Goal: Task Accomplishment & Management: Complete application form

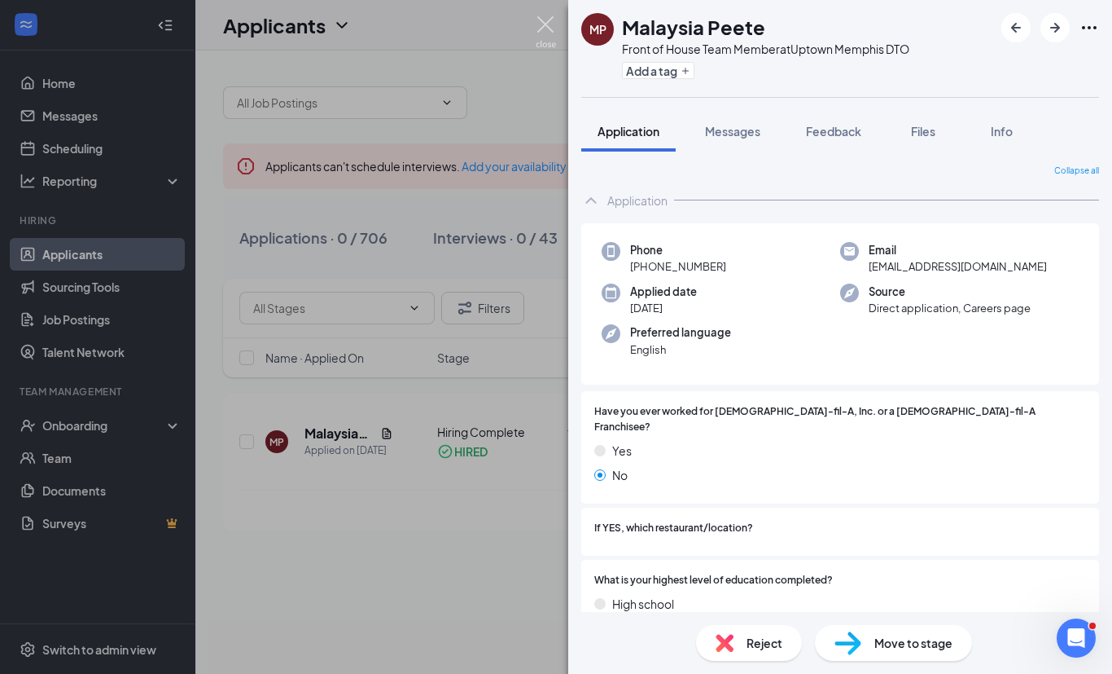
click at [548, 24] on img at bounding box center [546, 32] width 20 height 32
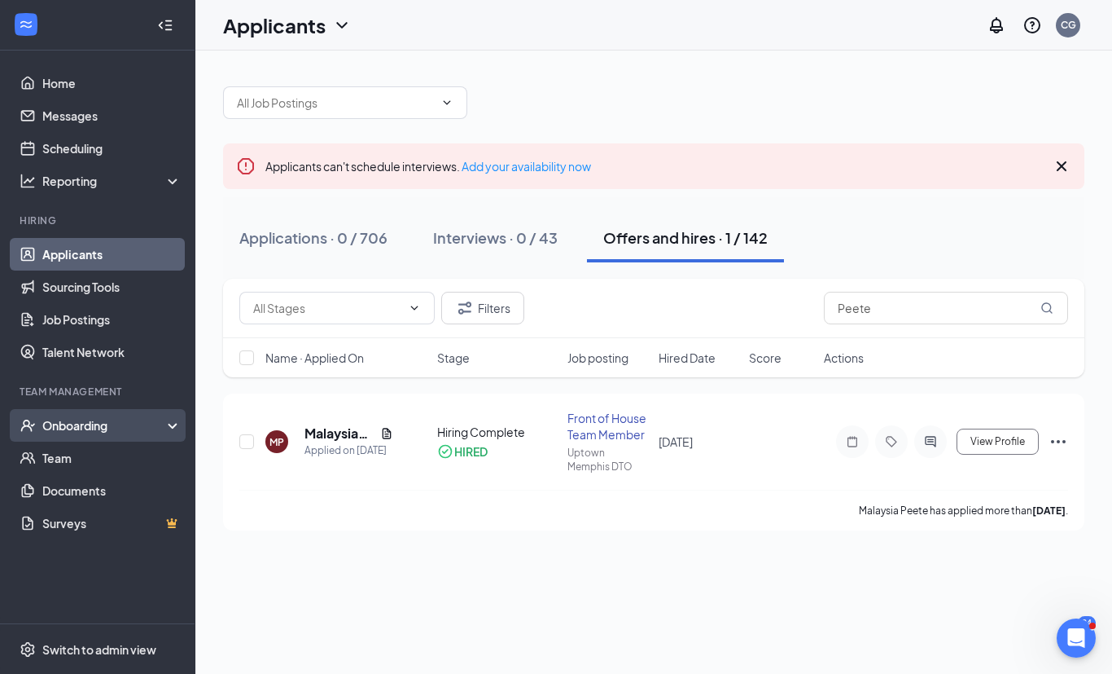
click at [107, 432] on div "Onboarding" at bounding box center [104, 425] width 125 height 16
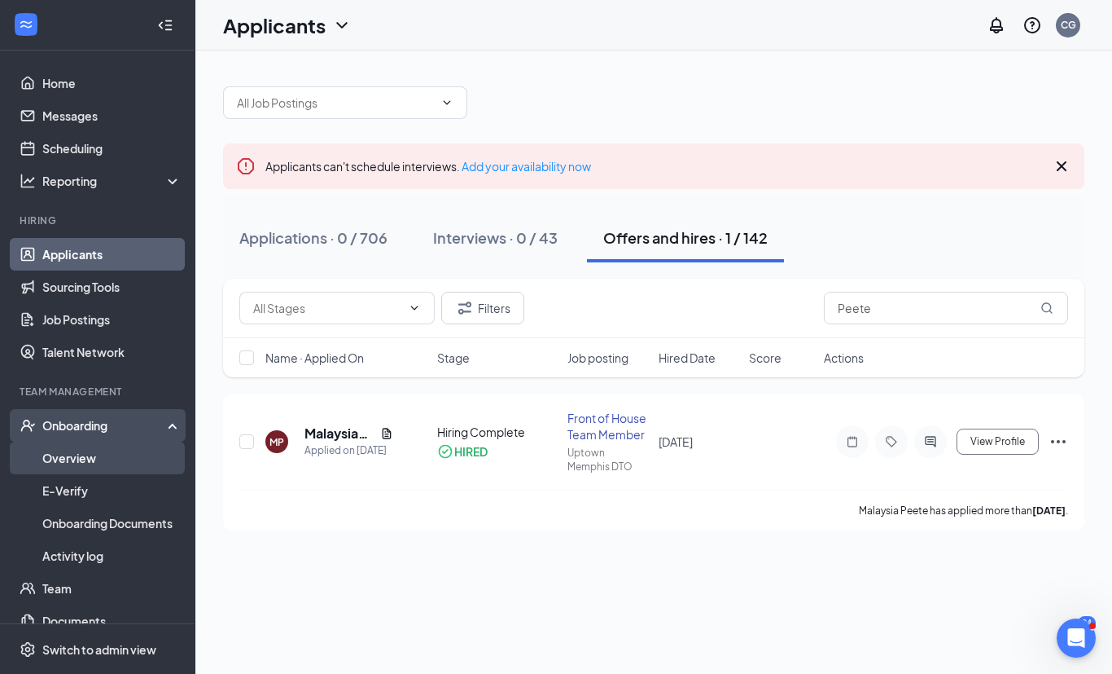
click at [103, 456] on link "Overview" at bounding box center [111, 457] width 139 height 33
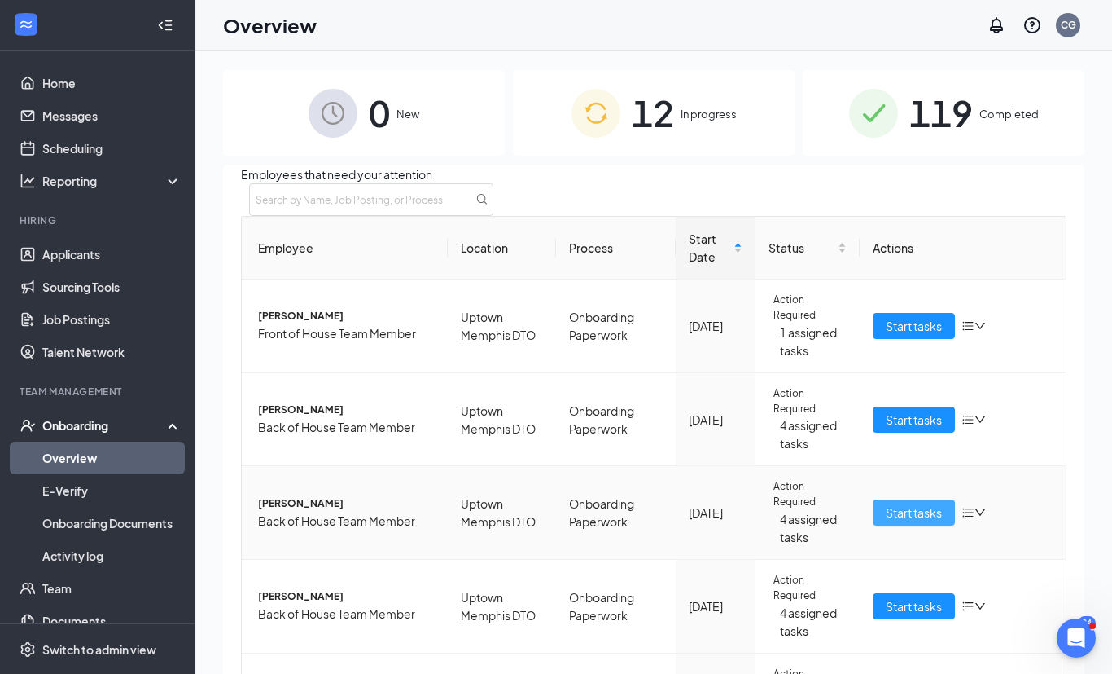
click at [934, 525] on button "Start tasks" at bounding box center [914, 512] width 82 height 26
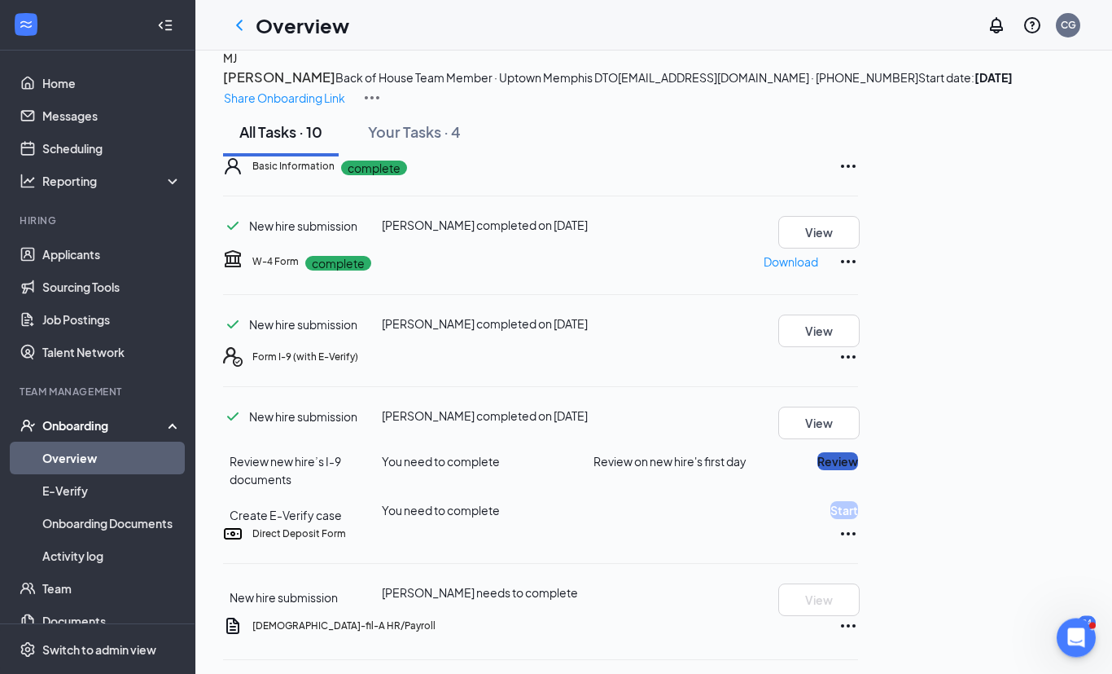
click at [858, 471] on button "Review" at bounding box center [838, 462] width 41 height 18
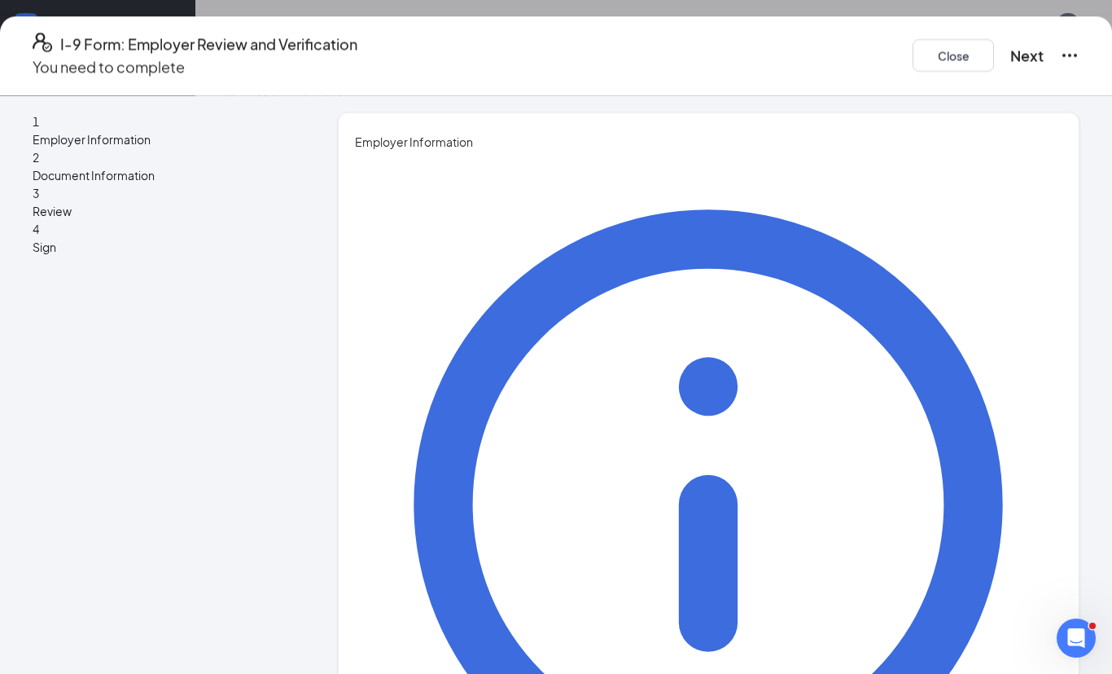
type input "Cordia"
type input "Glenn"
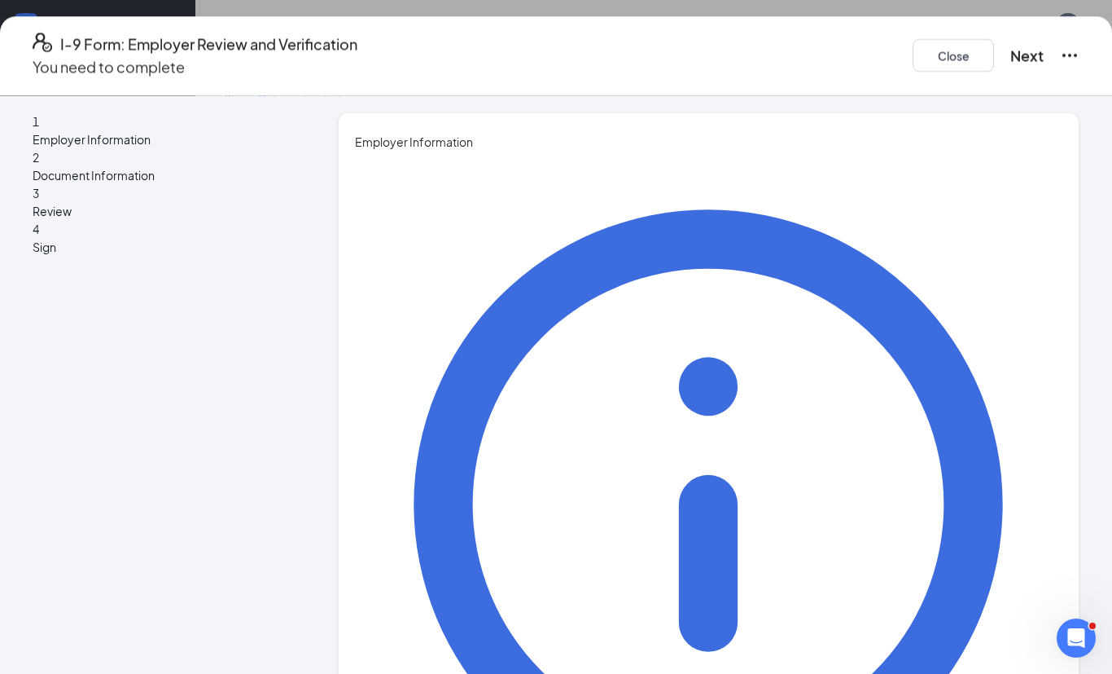
type input "o"
type input "Operator"
type input "05543@chick-fil-A.com"
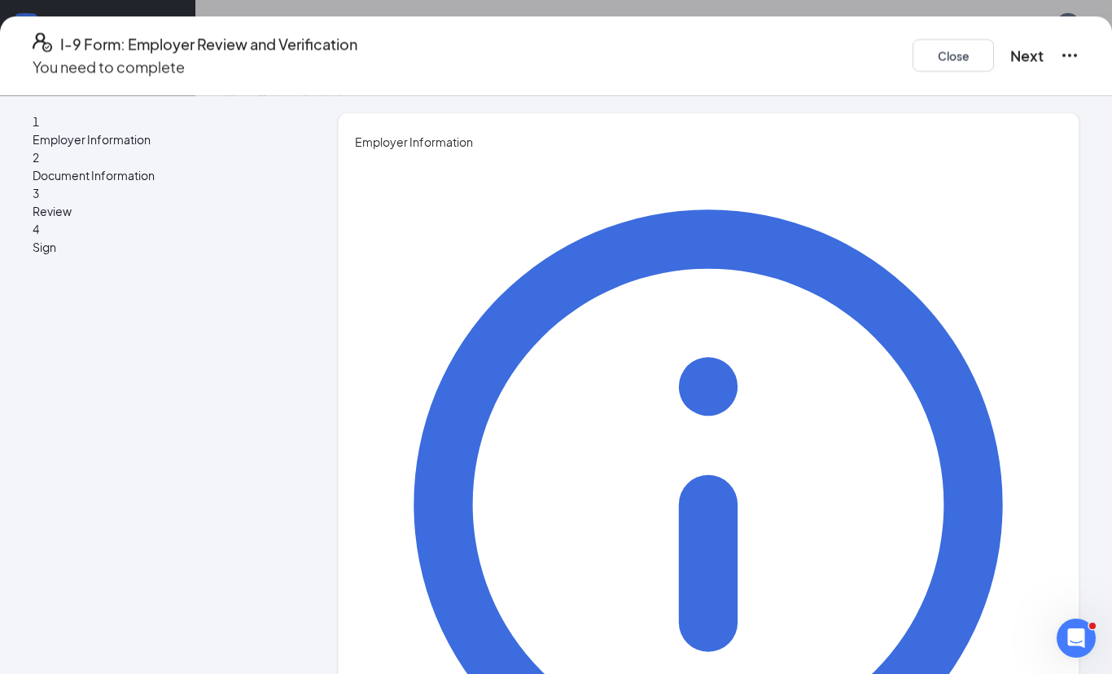
type input "9012016755"
click at [1011, 50] on button "Next" at bounding box center [1027, 55] width 33 height 23
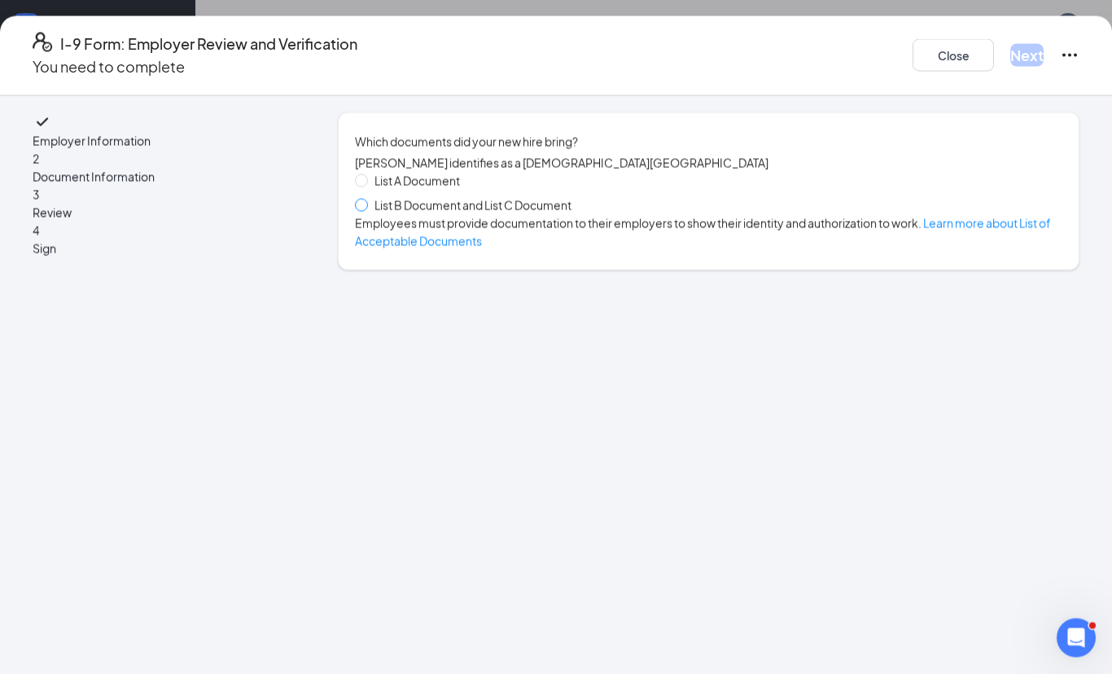
click at [368, 212] on span at bounding box center [361, 205] width 13 height 13
click at [366, 210] on input "List B Document and List C Document" at bounding box center [360, 204] width 11 height 11
radio input "true"
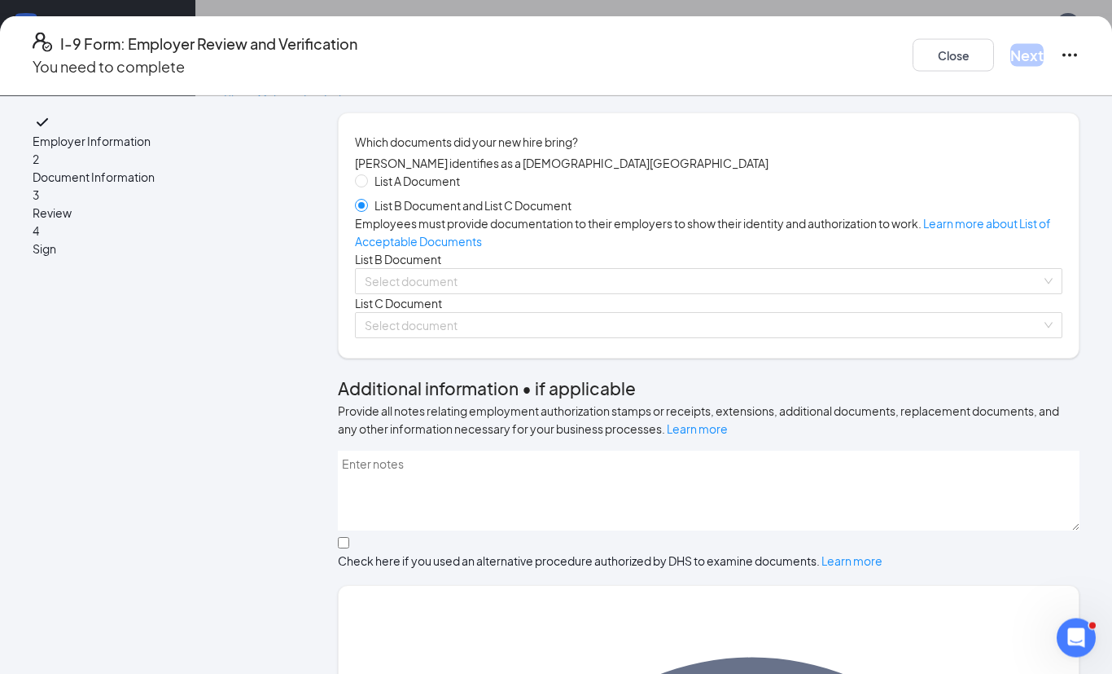
scroll to position [21, 0]
click at [706, 293] on input "search" at bounding box center [703, 281] width 677 height 24
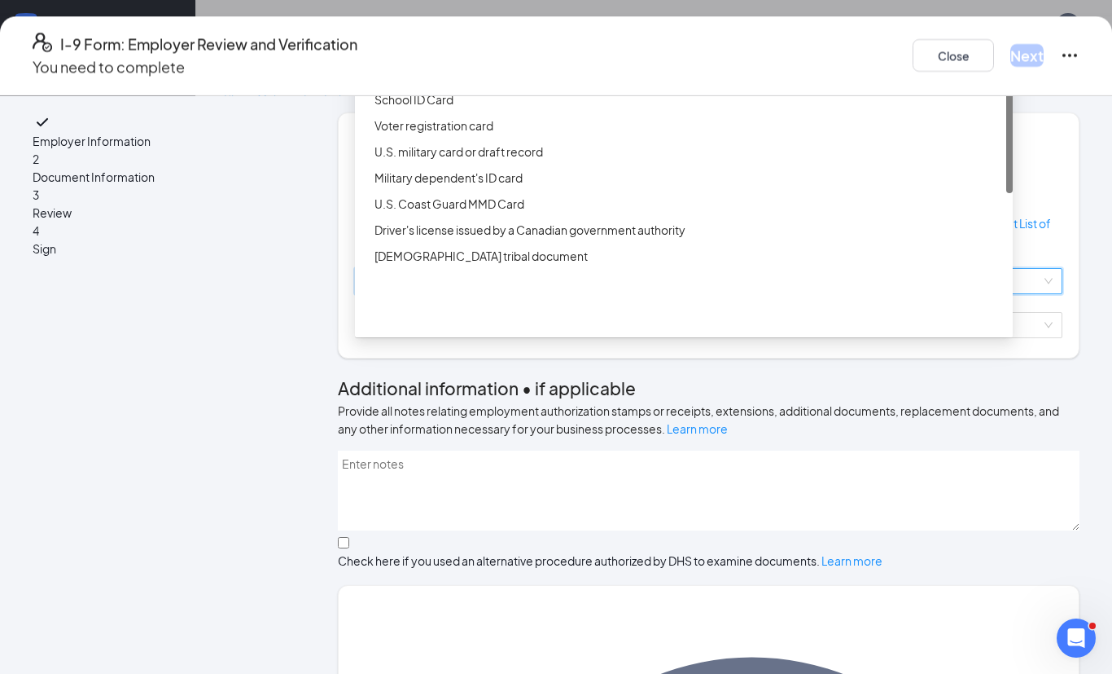
click at [622, 56] on div "Driver’s License issued by U.S State or outlying US possession" at bounding box center [689, 47] width 629 height 18
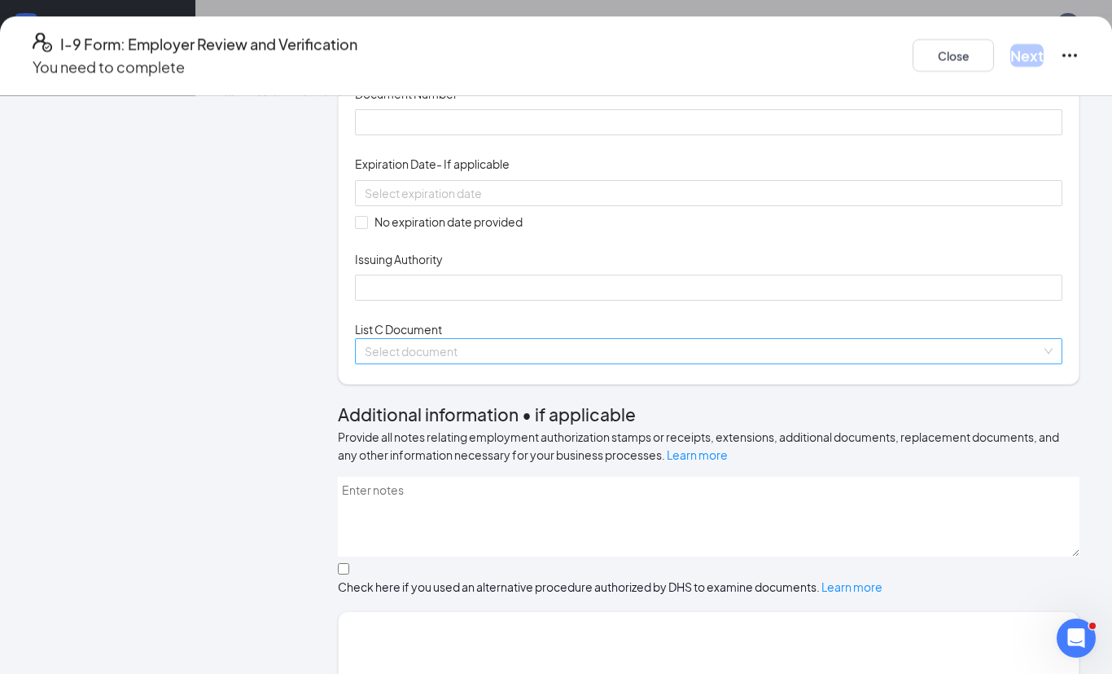
scroll to position [284, 0]
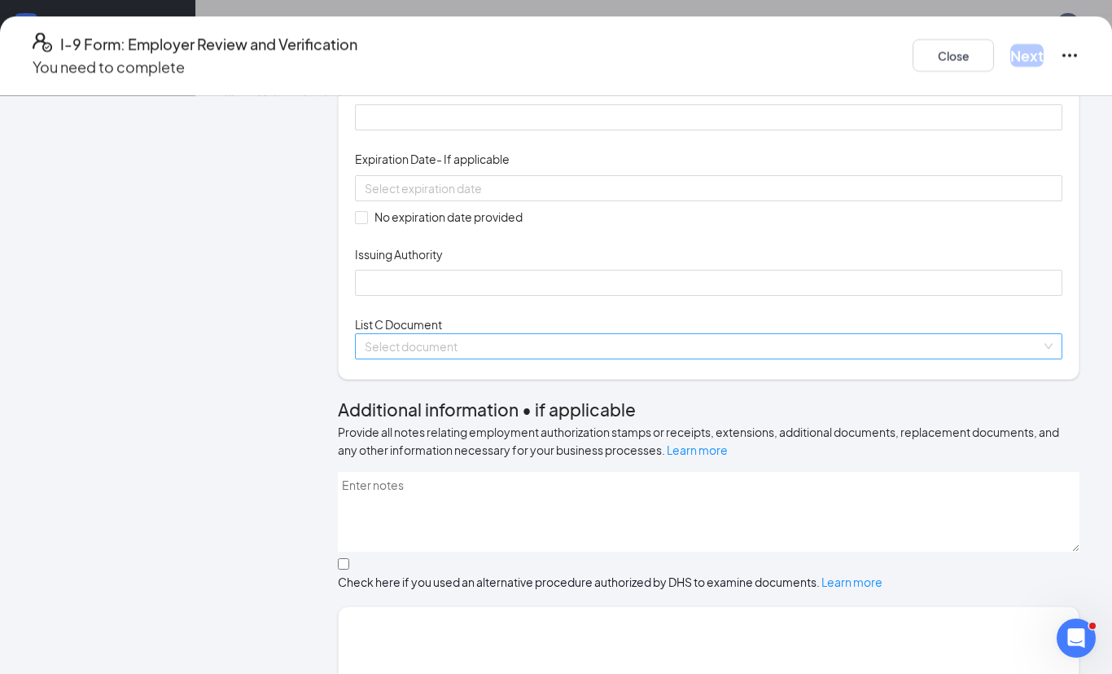
click at [1018, 359] on div "Select document" at bounding box center [709, 346] width 708 height 26
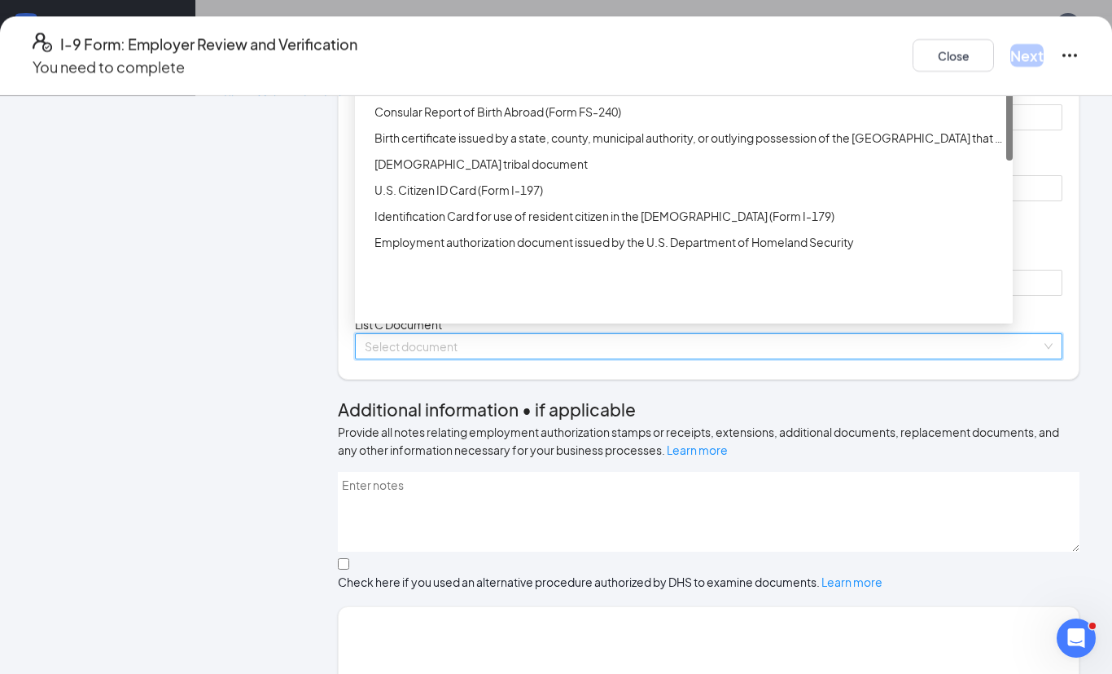
click at [731, 46] on div "Unrestricted Social Security Card" at bounding box center [684, 33] width 658 height 26
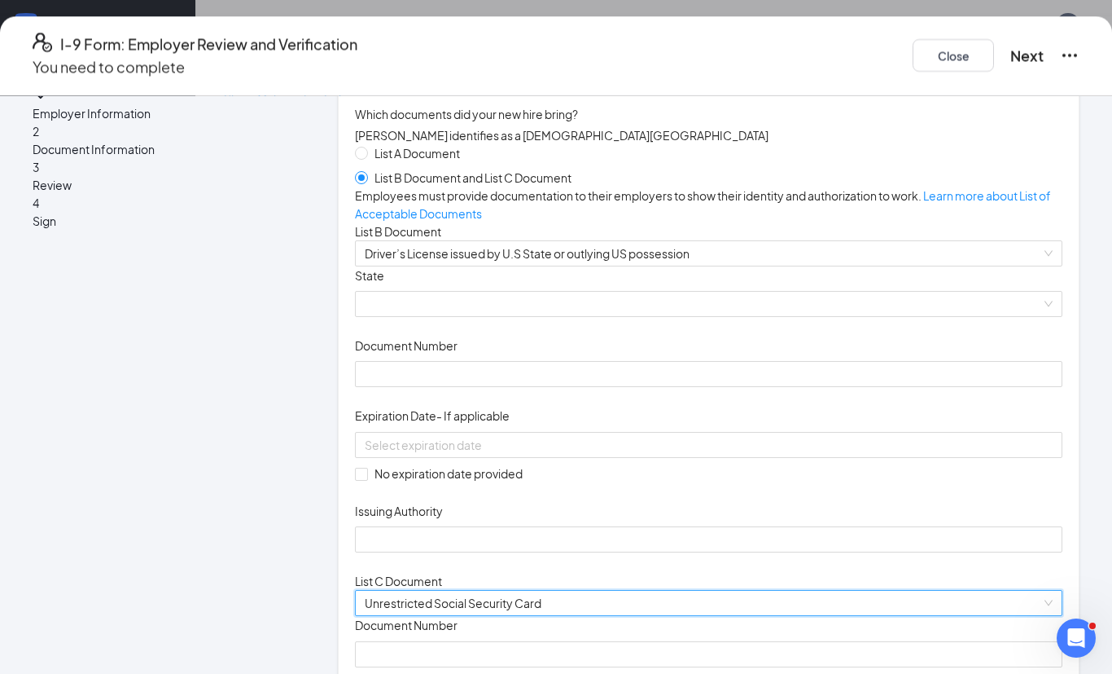
scroll to position [33, 0]
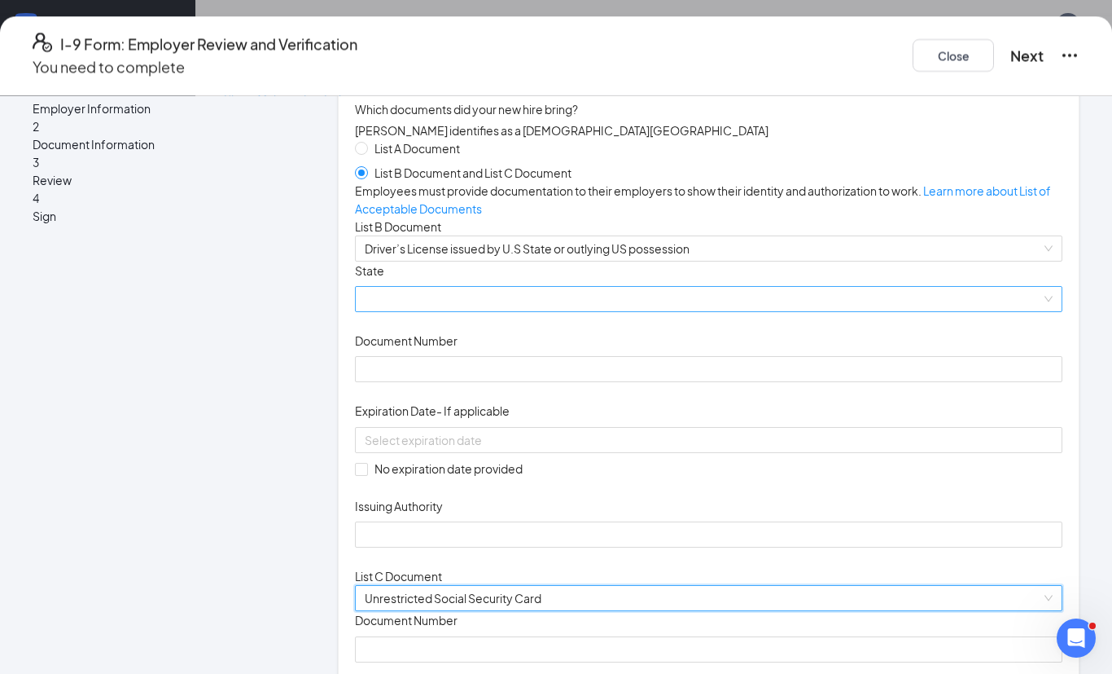
click at [577, 311] on span at bounding box center [709, 299] width 688 height 24
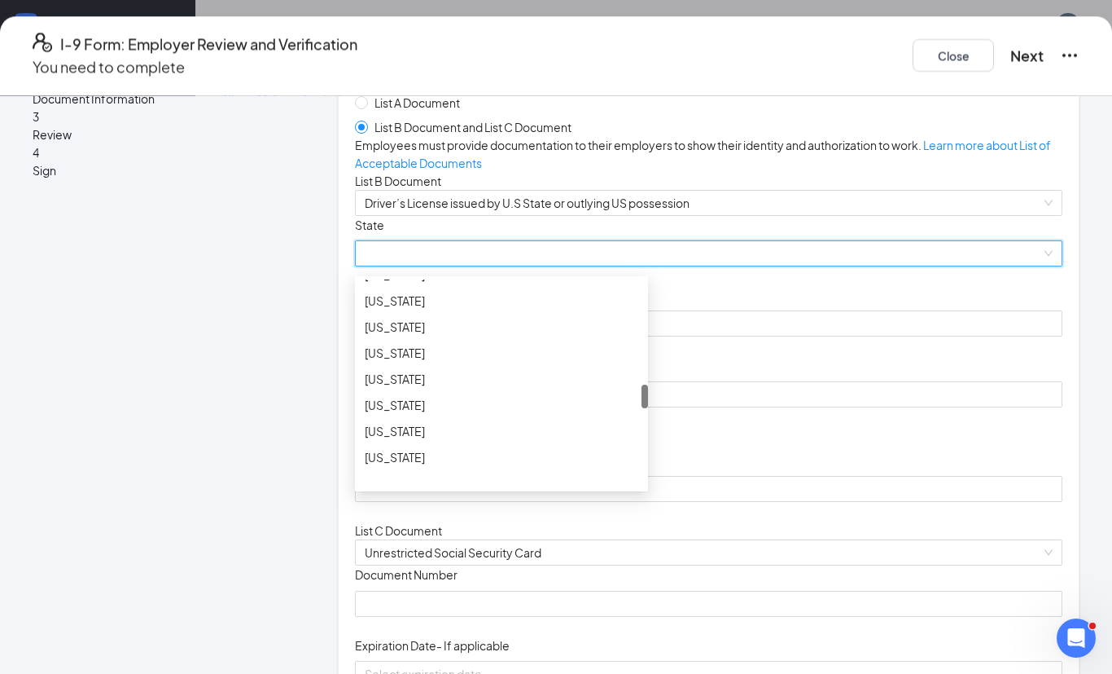
scroll to position [77, 0]
click at [461, 336] on div "Mississippi" at bounding box center [502, 327] width 274 height 18
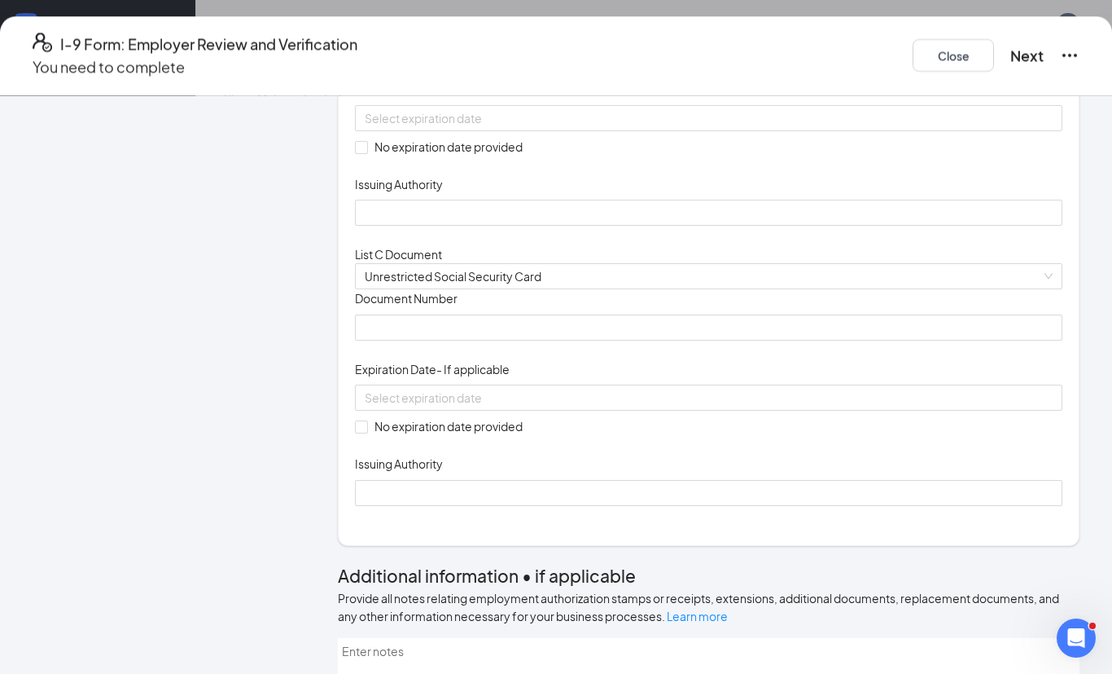
scroll to position [353, 0]
click at [366, 433] on input "No expiration date provided" at bounding box center [360, 427] width 11 height 11
checkbox input "true"
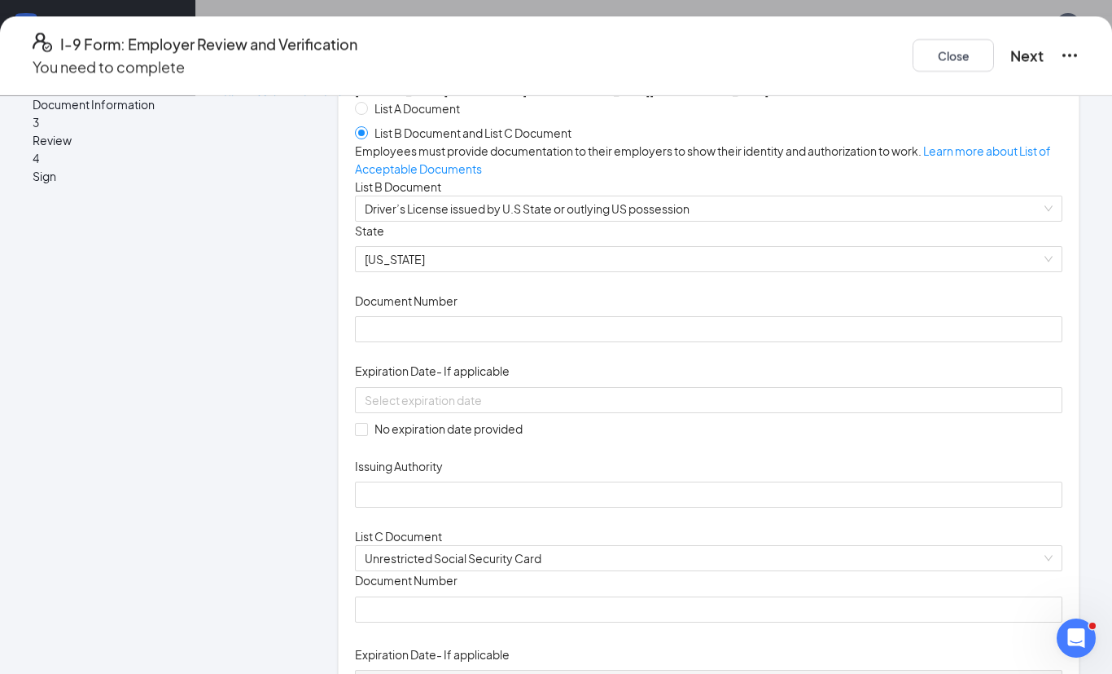
scroll to position [73, 0]
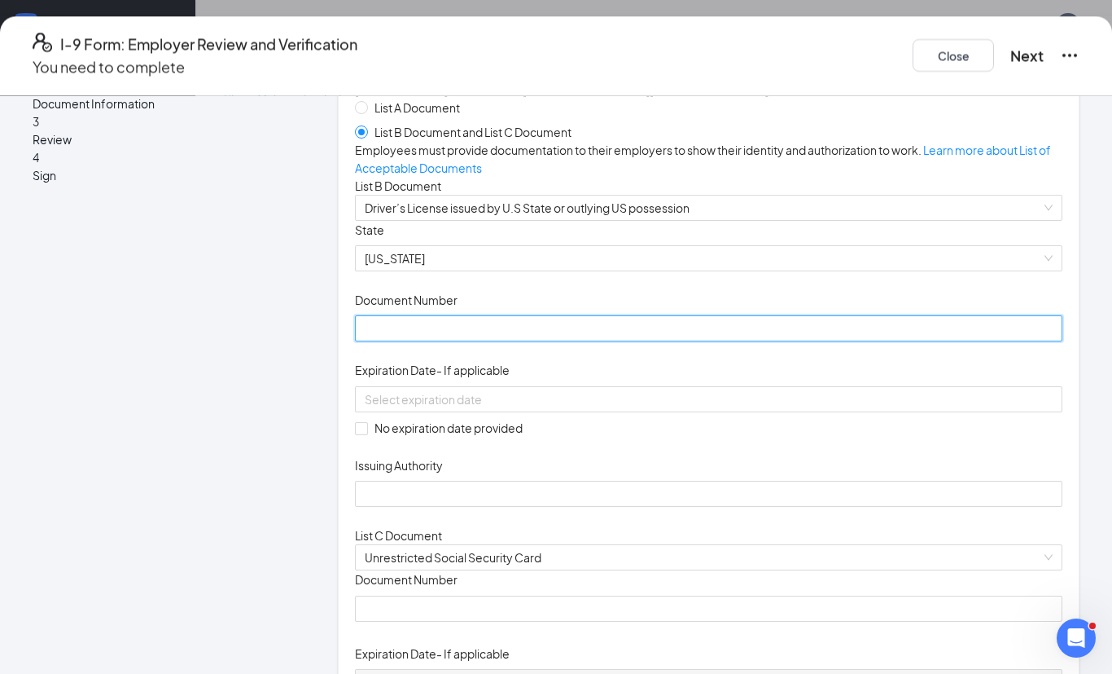
click at [559, 341] on input "Document Number" at bounding box center [709, 328] width 708 height 26
click at [598, 341] on input "Document Number" at bounding box center [709, 328] width 708 height 26
type input "802813421"
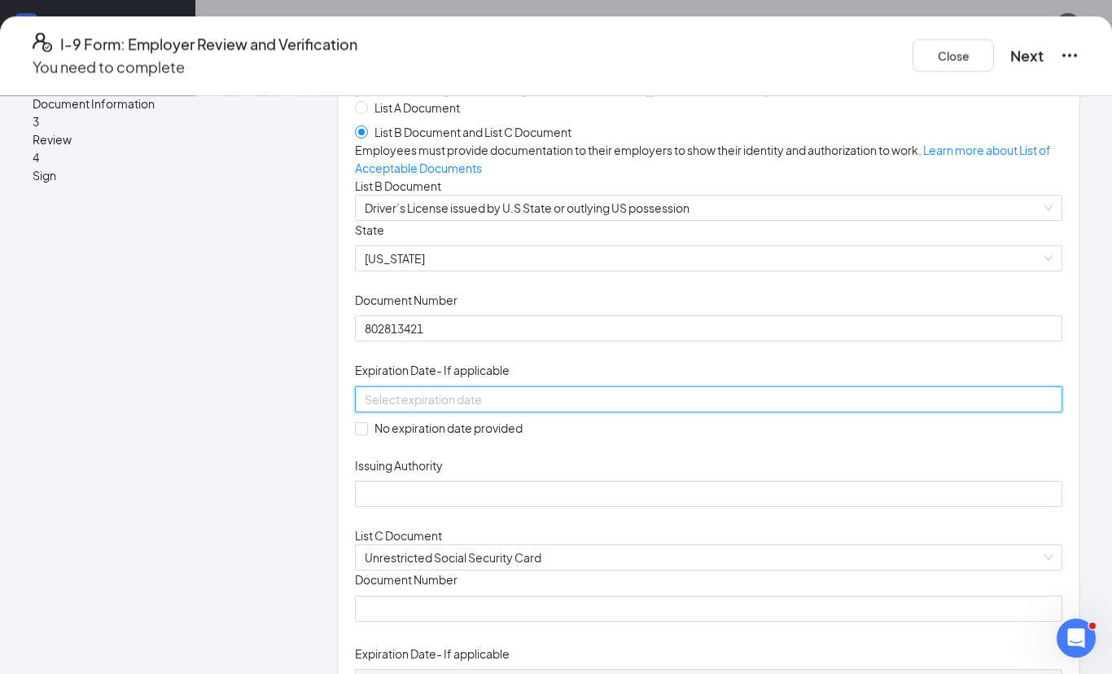
click at [456, 408] on input at bounding box center [707, 399] width 685 height 18
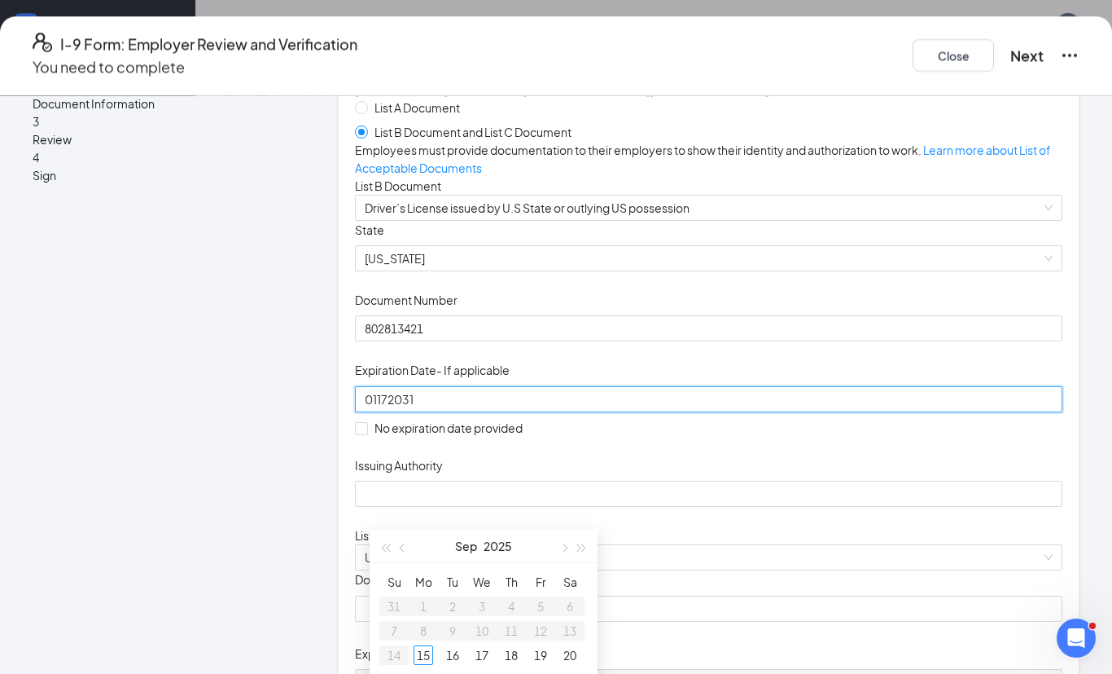
click at [643, 408] on div "01172031" at bounding box center [709, 399] width 688 height 18
click at [390, 408] on input "01172031" at bounding box center [707, 399] width 685 height 18
type input "01/17/2031"
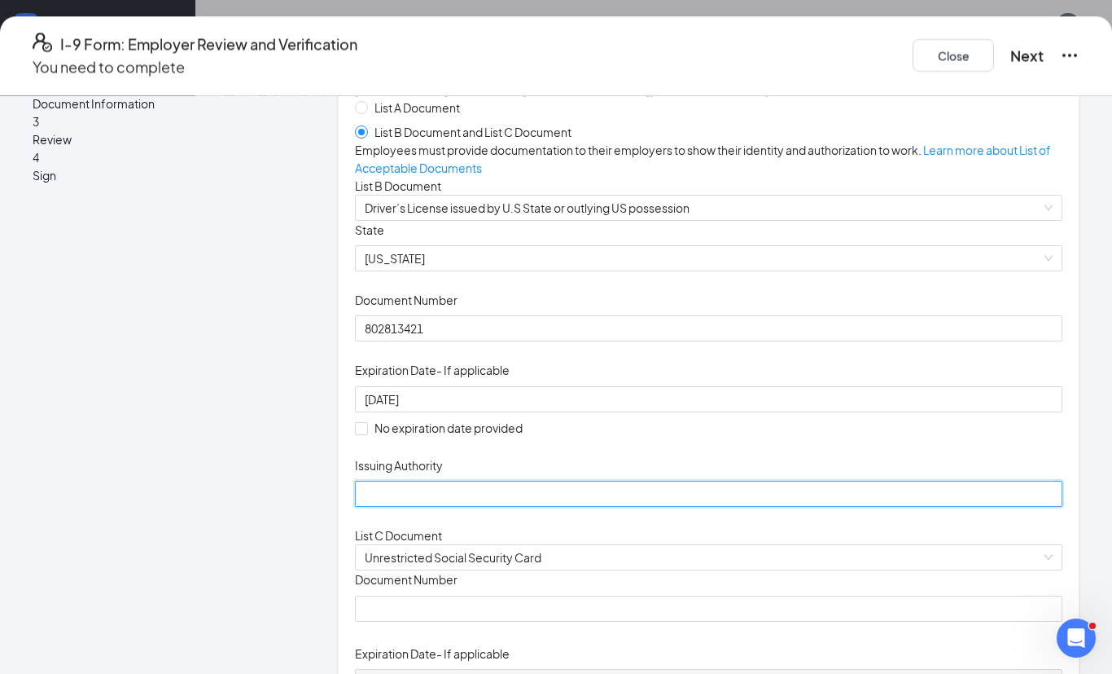
click at [426, 507] on input "Issuing Authority" at bounding box center [709, 494] width 708 height 26
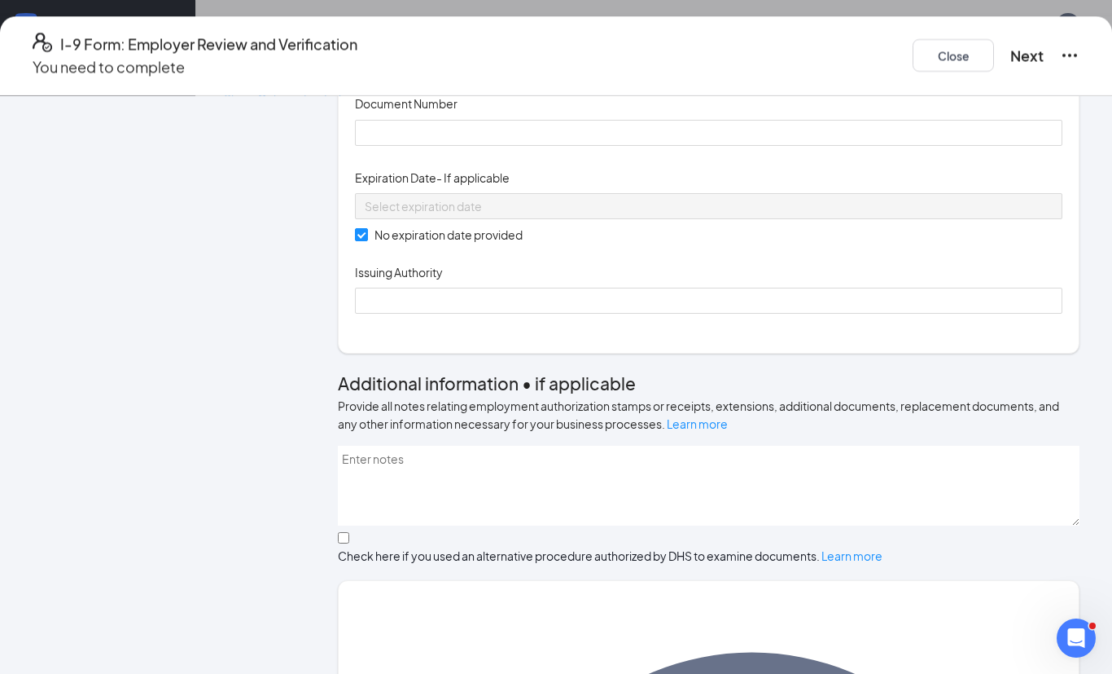
scroll to position [543, 0]
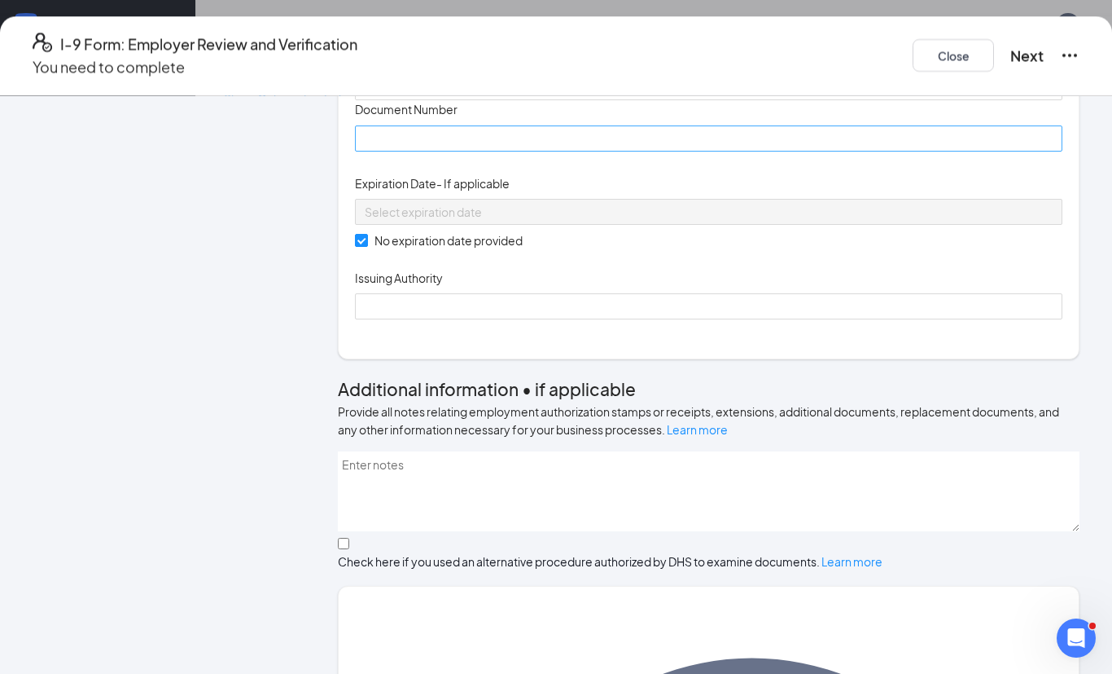
type input "Mississippi"
click at [490, 151] on input "Document Number" at bounding box center [709, 138] width 708 height 26
type input "427899598"
click at [831, 319] on div "Document Title Unrestricted Social Security Card Document Number 427899598 Expi…" at bounding box center [709, 209] width 708 height 219
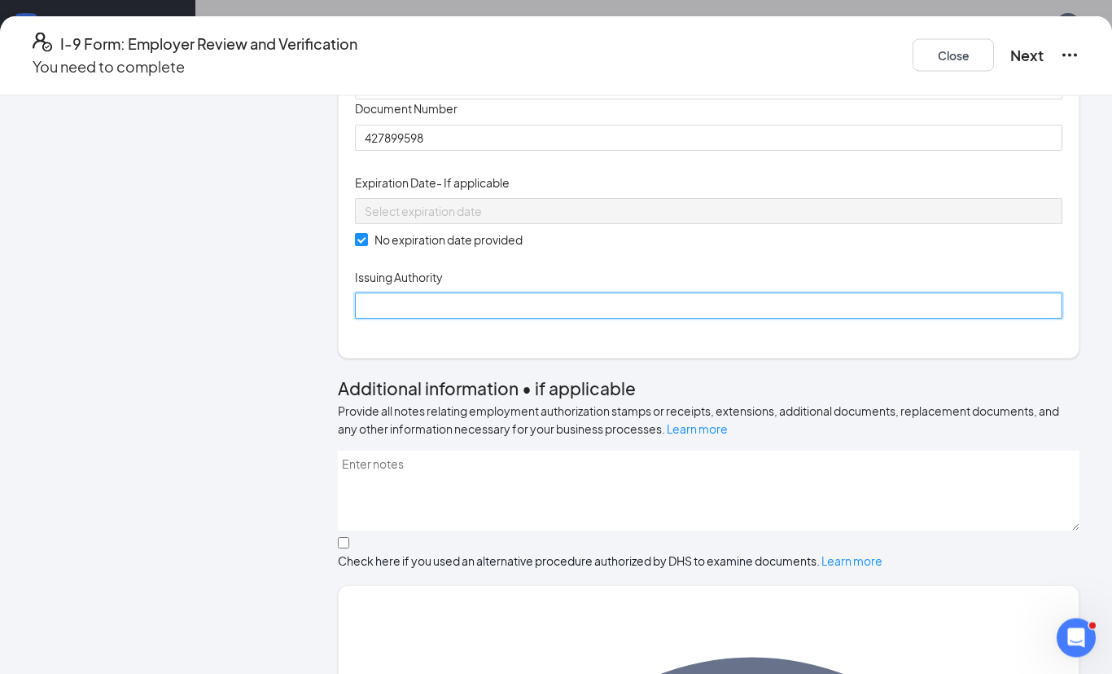
click at [474, 319] on input "Issuing Authority" at bounding box center [709, 306] width 708 height 26
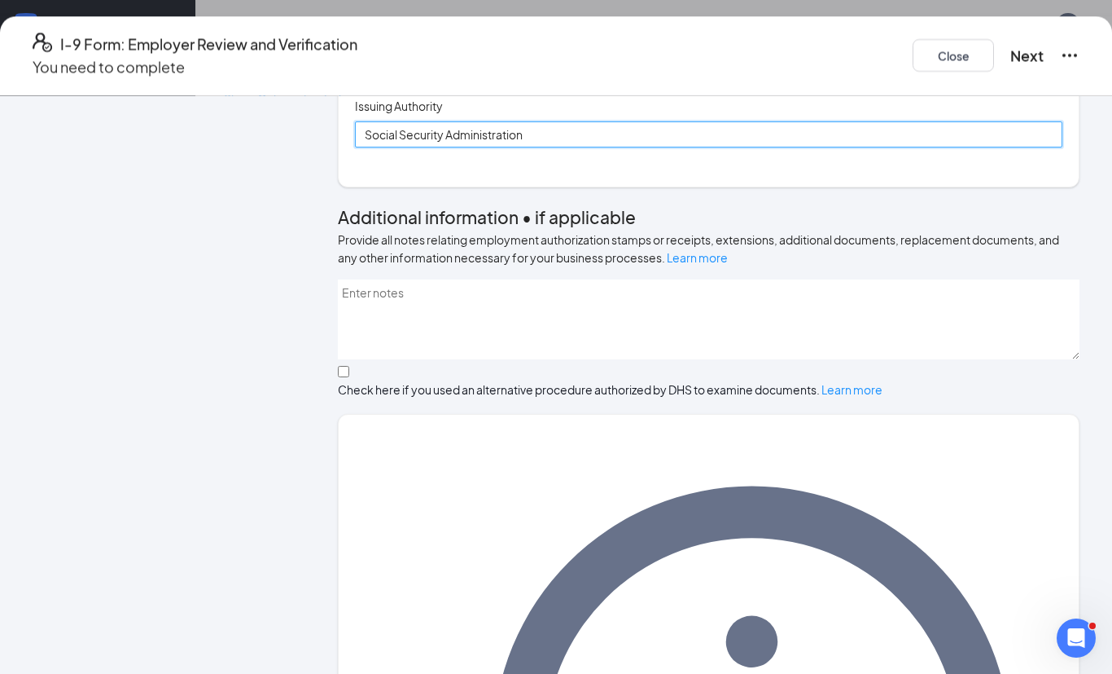
scroll to position [714, 0]
type input "Social Security Administration"
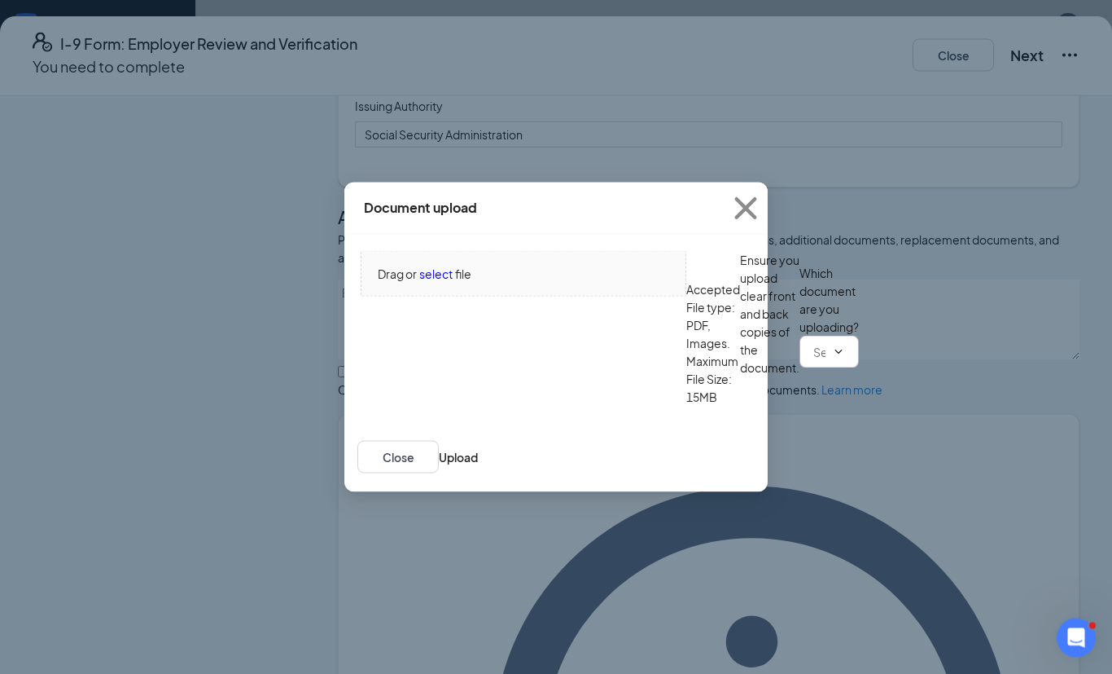
click at [832, 358] on icon "ChevronDown" at bounding box center [838, 351] width 13 height 13
click at [829, 358] on span at bounding box center [837, 351] width 16 height 13
click at [832, 358] on icon "ChevronDown" at bounding box center [838, 351] width 13 height 13
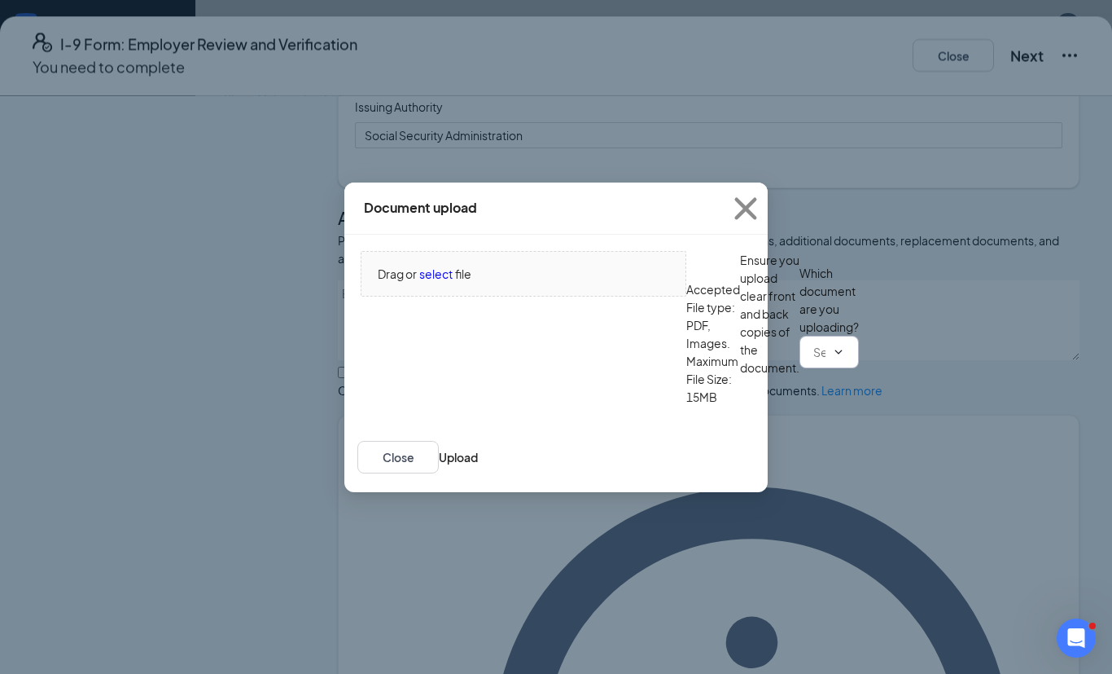
click at [832, 358] on icon "ChevronDown" at bounding box center [838, 351] width 13 height 13
click at [814, 361] on input "text" at bounding box center [820, 352] width 12 height 18
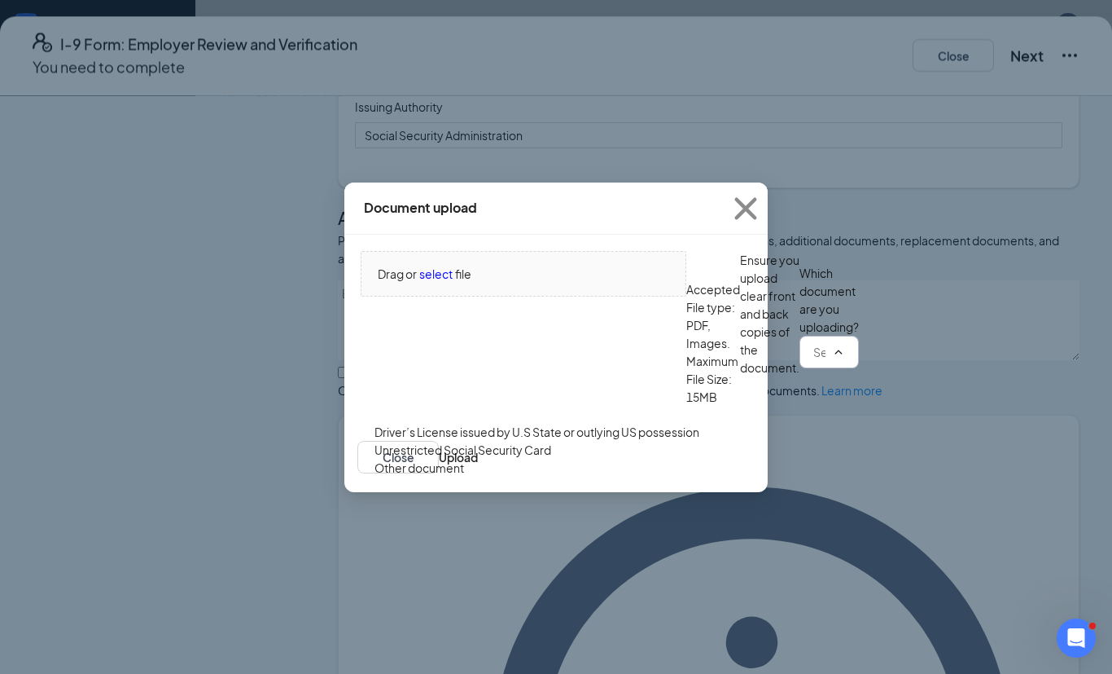
click at [546, 441] on div "Driver’s License issued by U.S State or outlying US possession" at bounding box center [537, 432] width 325 height 18
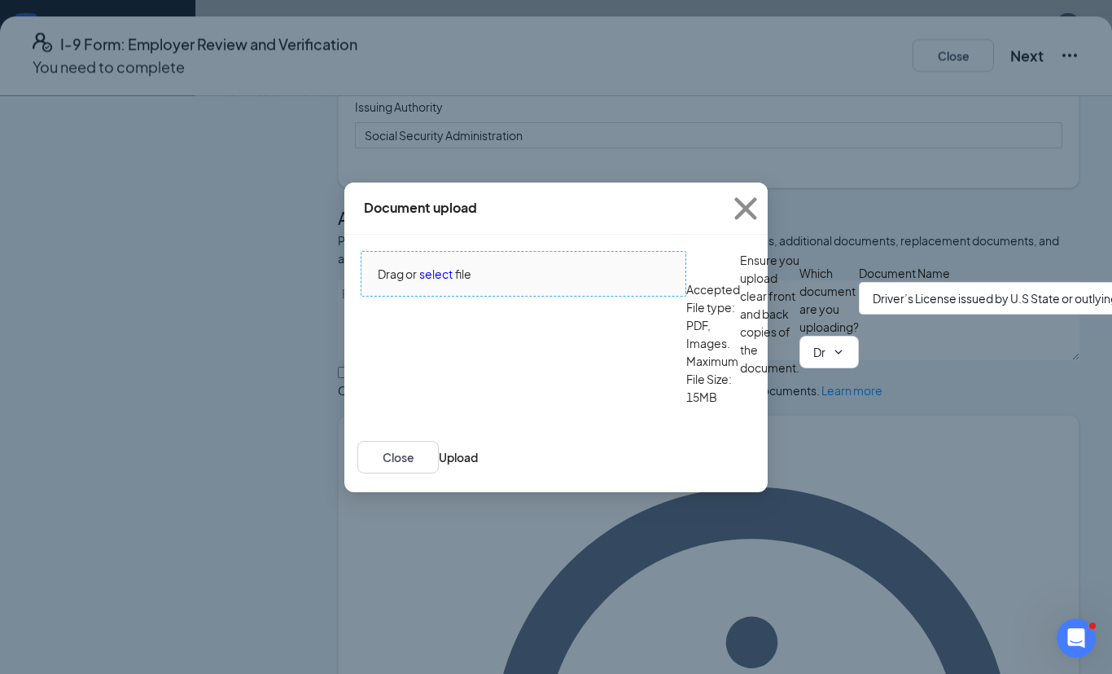
click at [439, 282] on span "select" at bounding box center [435, 274] width 33 height 18
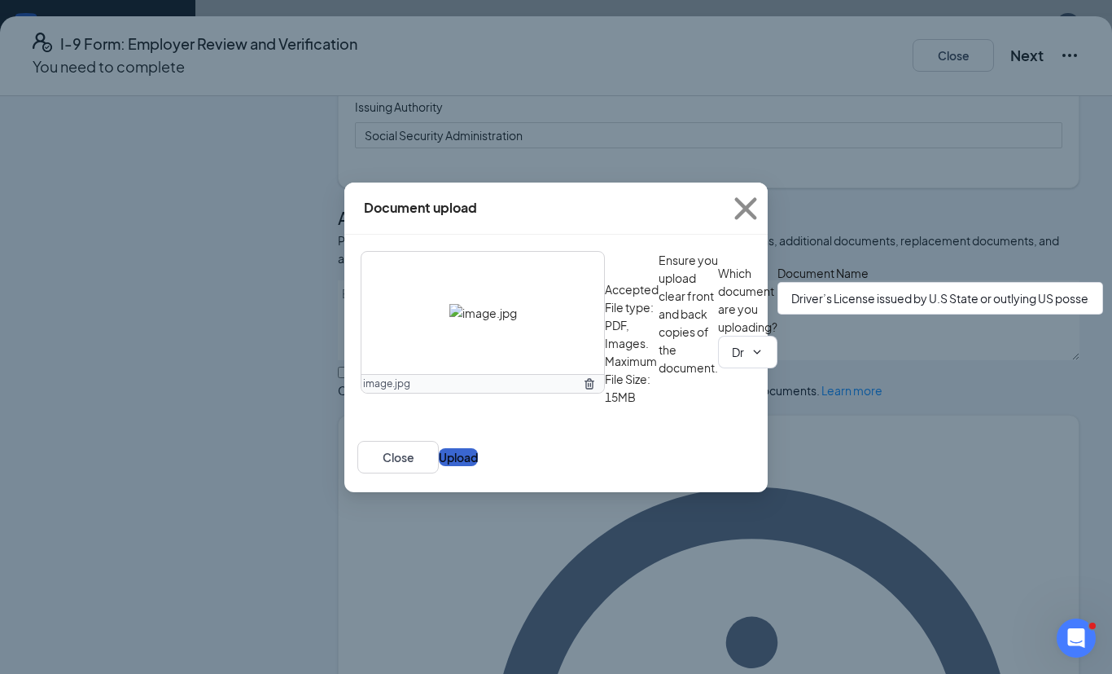
click at [478, 466] on button "Upload" at bounding box center [458, 457] width 39 height 18
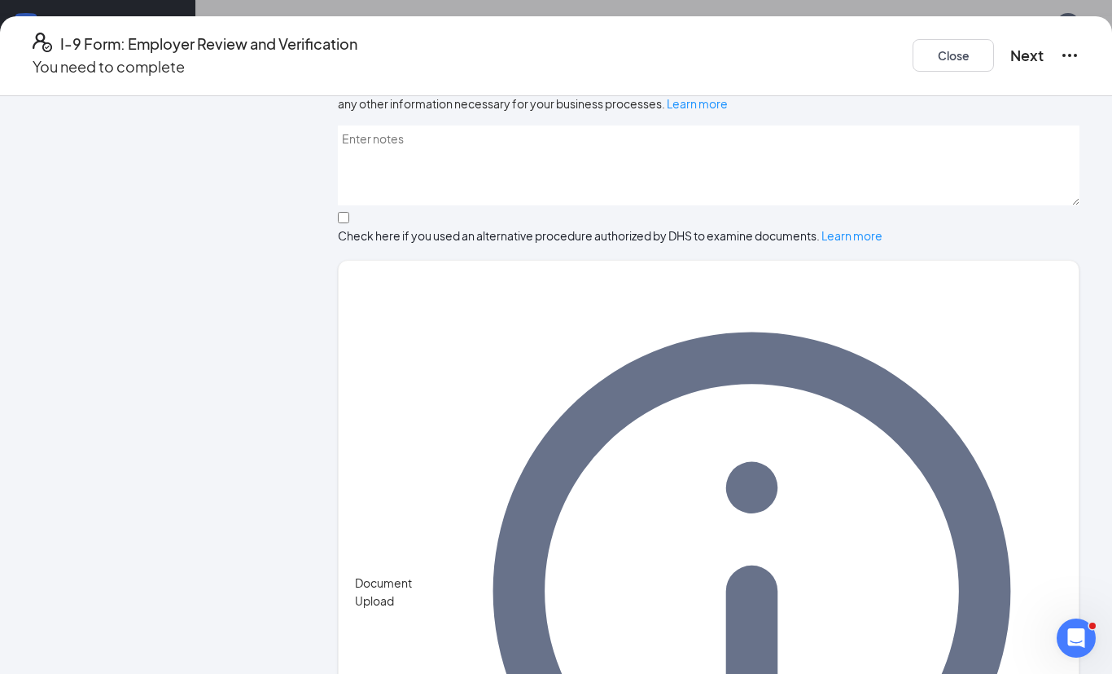
scroll to position [868, 0]
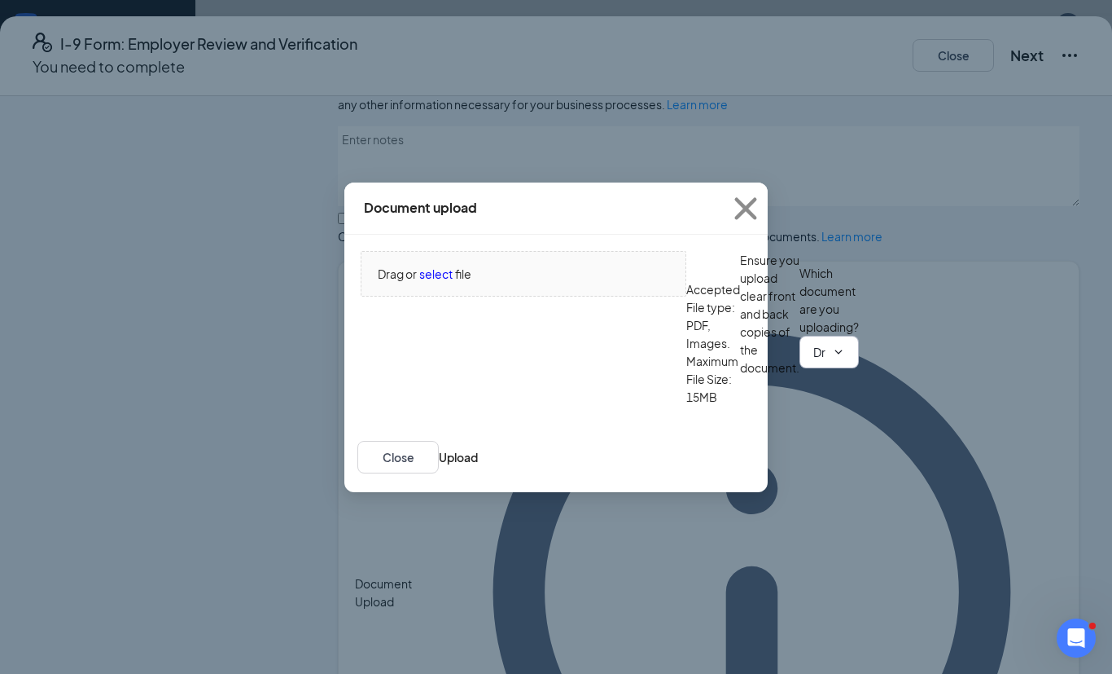
click at [800, 368] on span "Driver’s License issued by U.S State or outlying US possession Driver’s License…" at bounding box center [829, 352] width 59 height 33
click at [814, 361] on input "Driver’s License issued by U.S State or outlying US possession" at bounding box center [820, 352] width 12 height 18
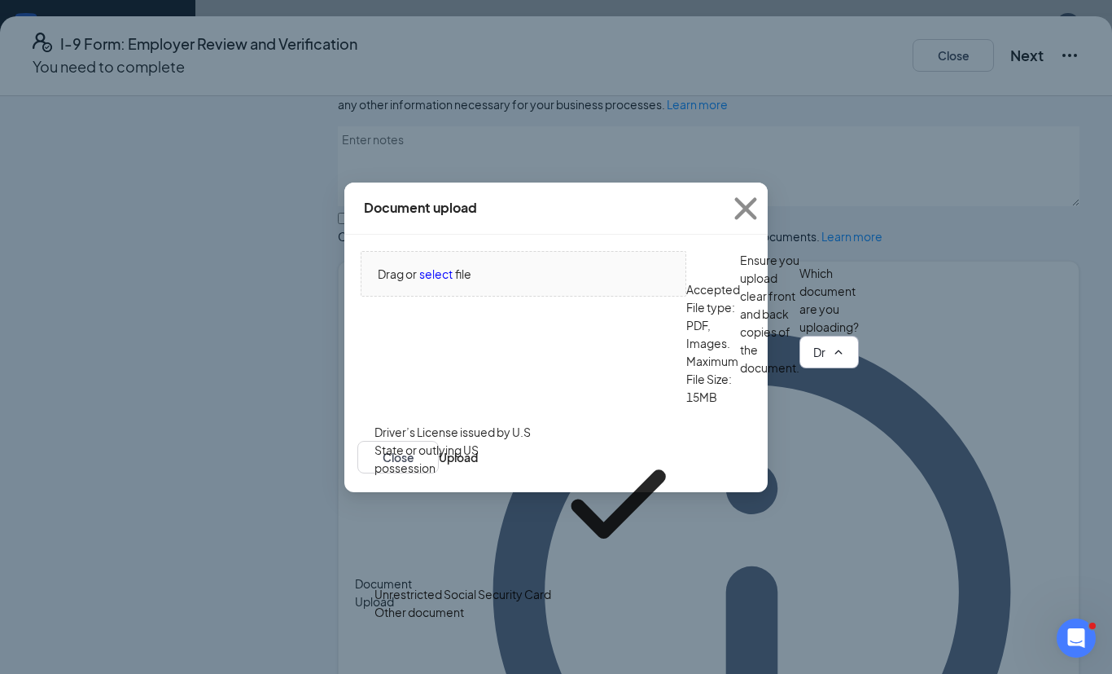
click at [538, 501] on div "Driver’s License issued by U.S State or outlying US possession" at bounding box center [456, 504] width 163 height 163
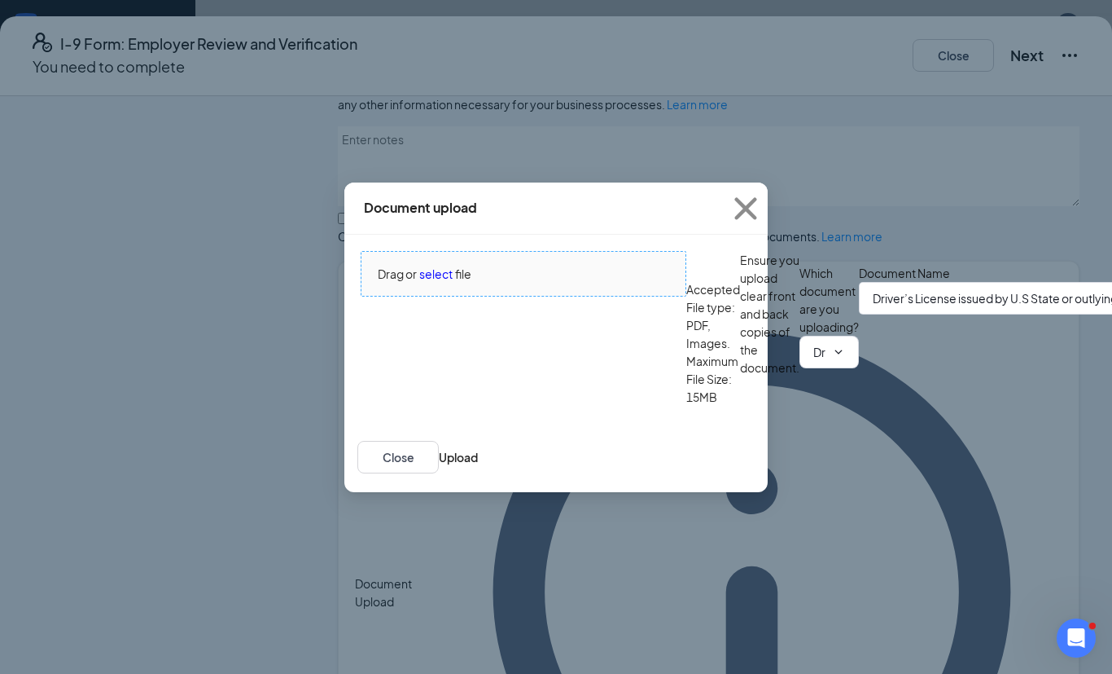
click at [439, 283] on span "select" at bounding box center [435, 274] width 33 height 18
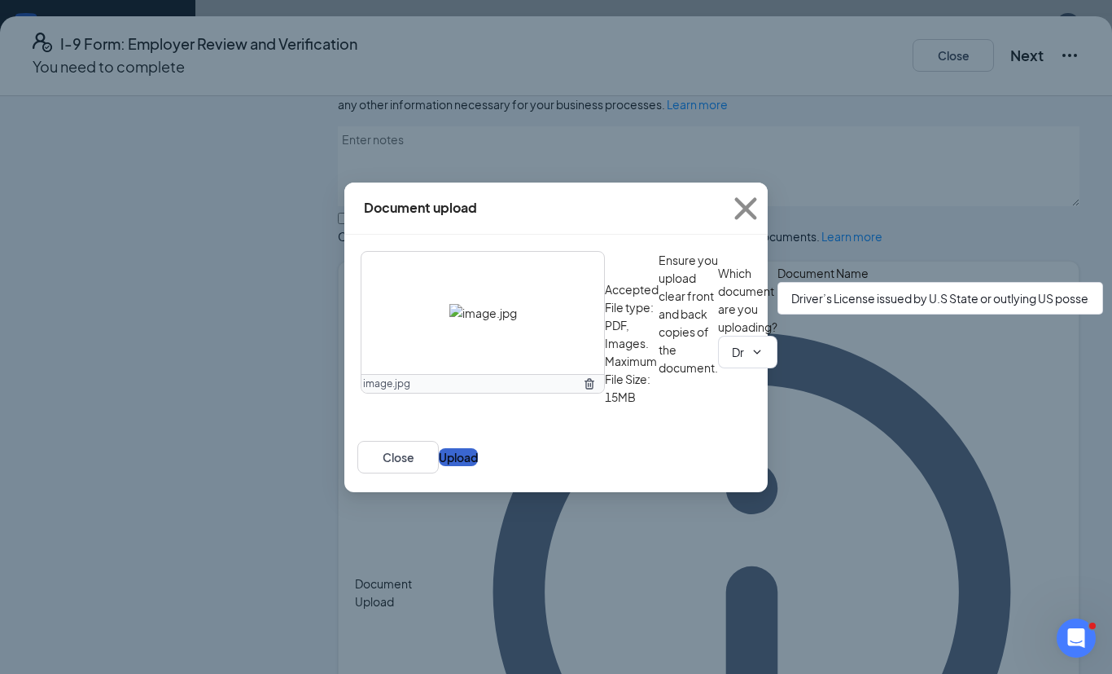
click at [478, 466] on button "Upload" at bounding box center [458, 457] width 39 height 18
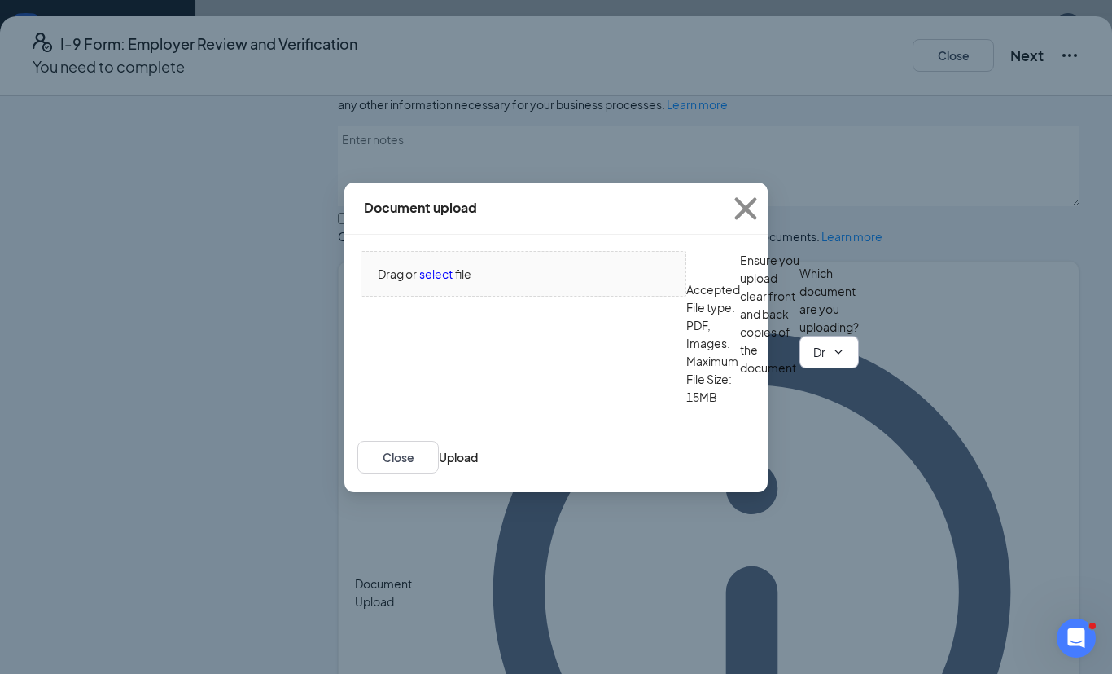
click at [832, 358] on icon "ChevronDown" at bounding box center [838, 351] width 13 height 13
click at [814, 361] on input "Driver’s License issued by U.S State or outlying US possession" at bounding box center [820, 352] width 12 height 18
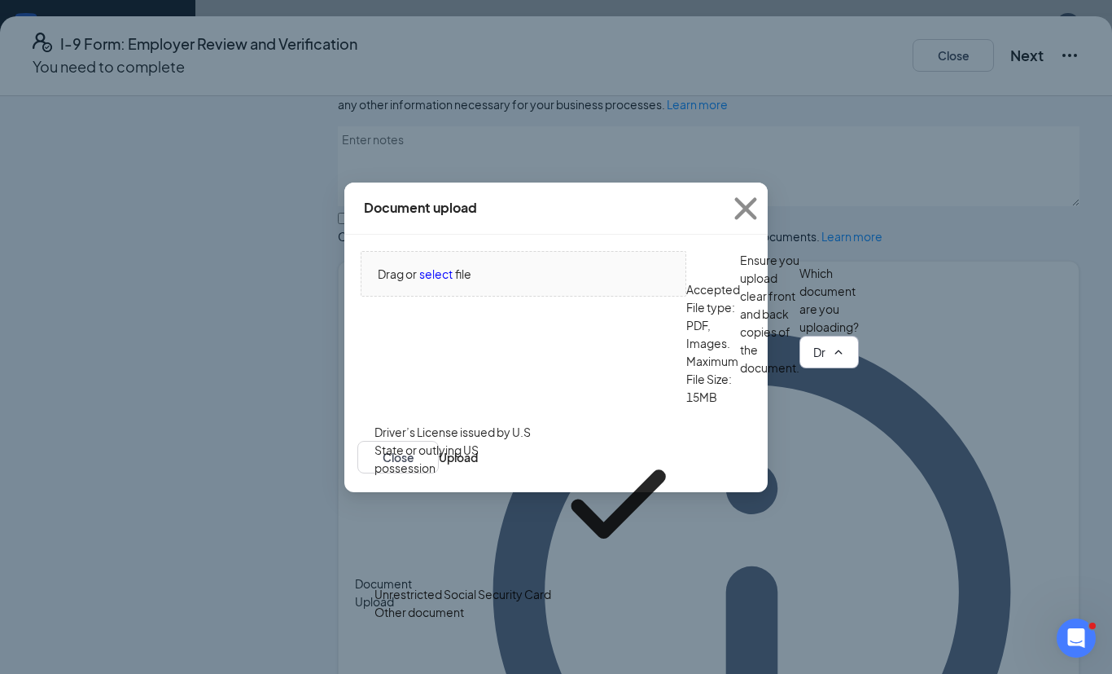
click at [530, 585] on div "Unrestricted Social Security Card" at bounding box center [463, 594] width 177 height 18
type input "Unrestricted Social Security Card"
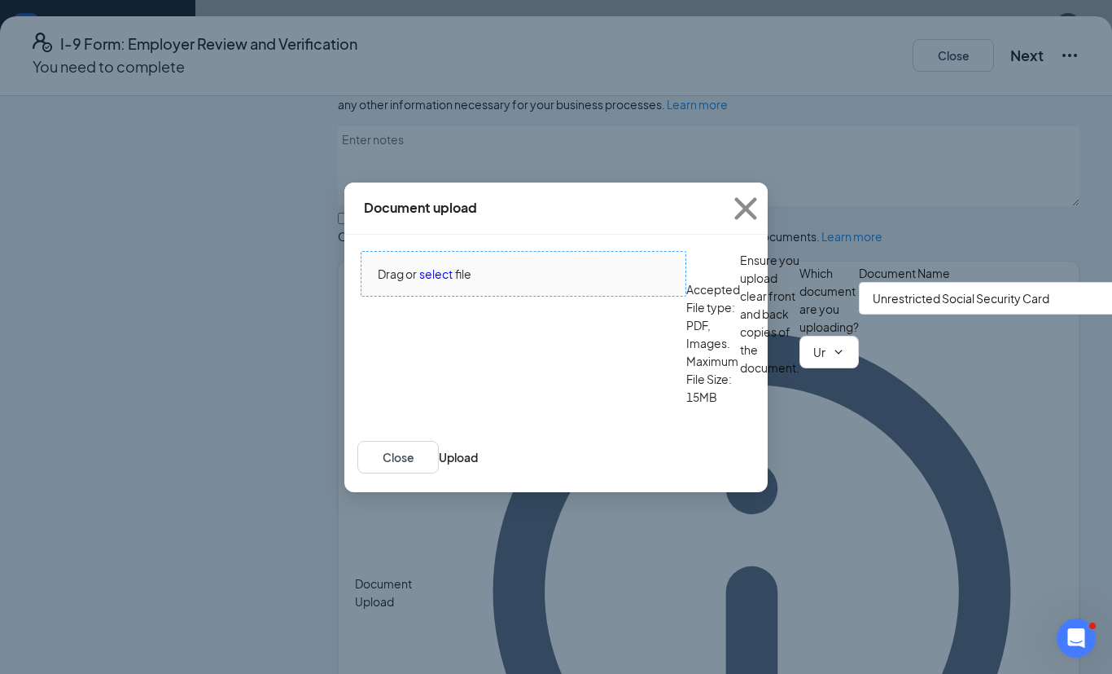
click at [437, 283] on span "select" at bounding box center [435, 274] width 33 height 18
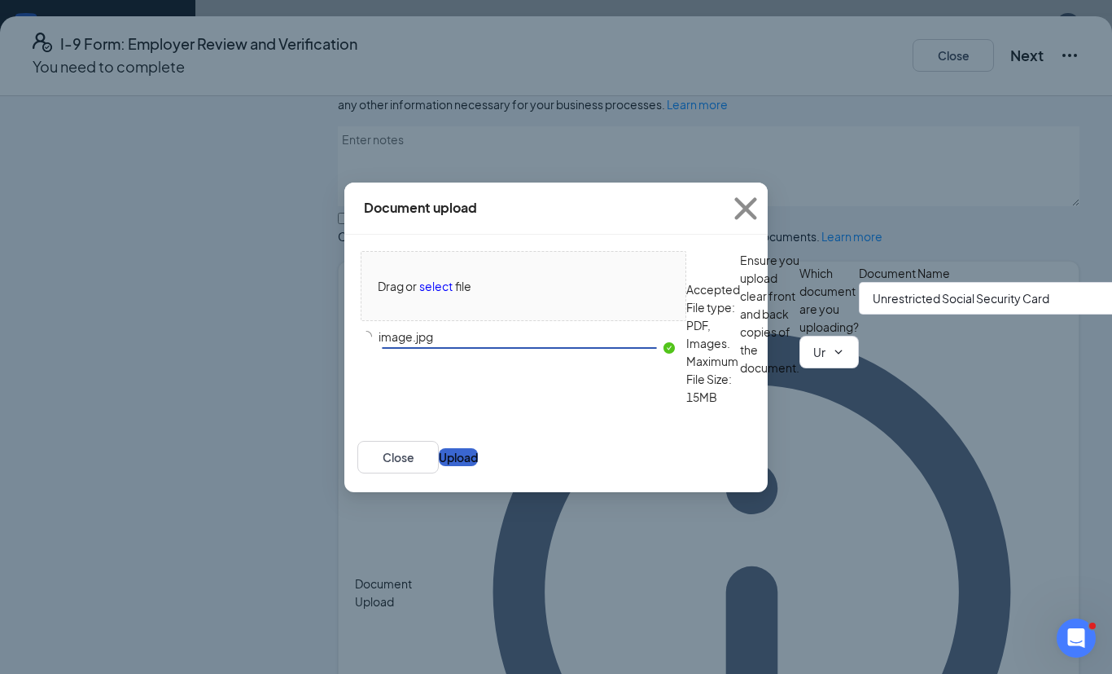
click at [478, 466] on button "Upload" at bounding box center [458, 457] width 39 height 18
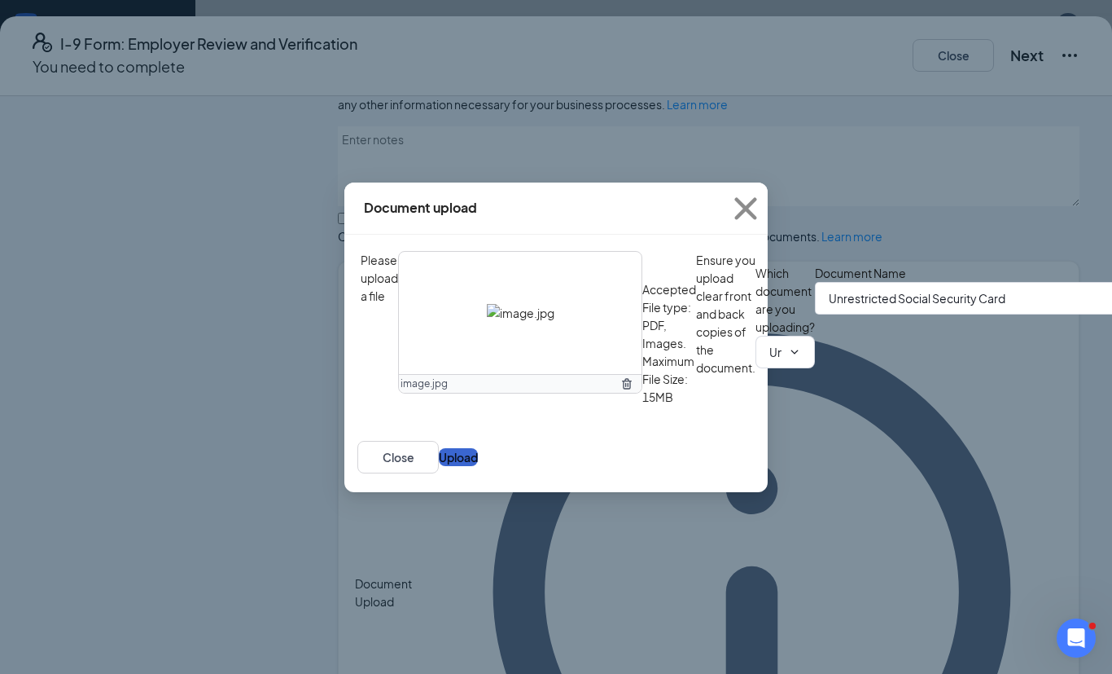
click at [478, 466] on button "Upload" at bounding box center [458, 457] width 39 height 18
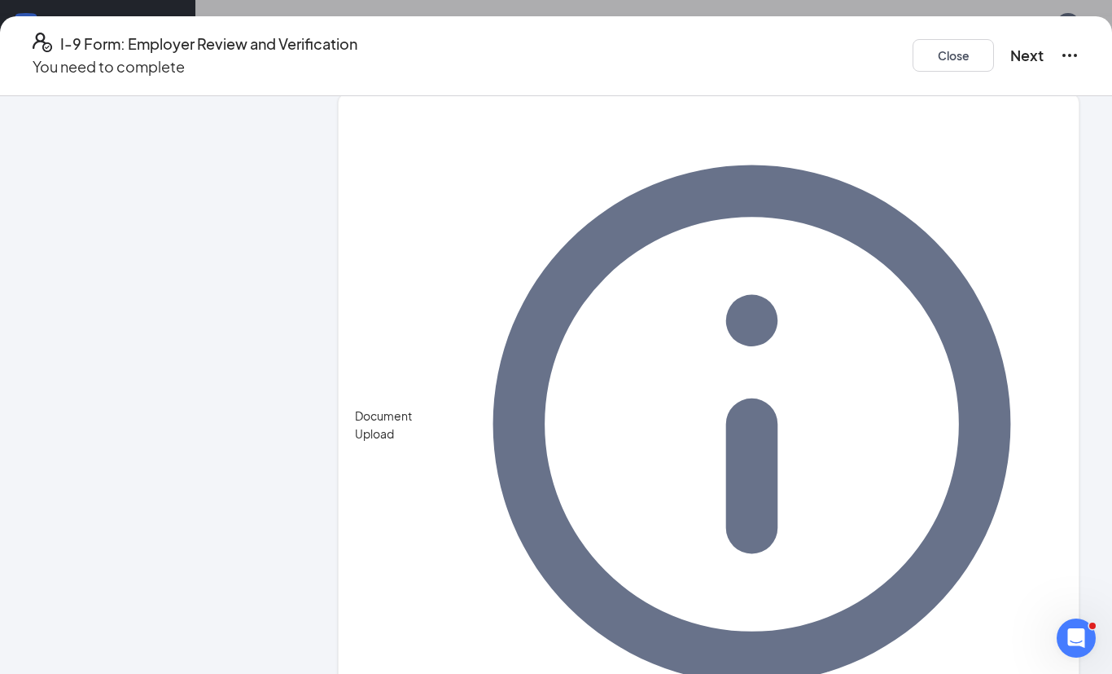
scroll to position [1035, 0]
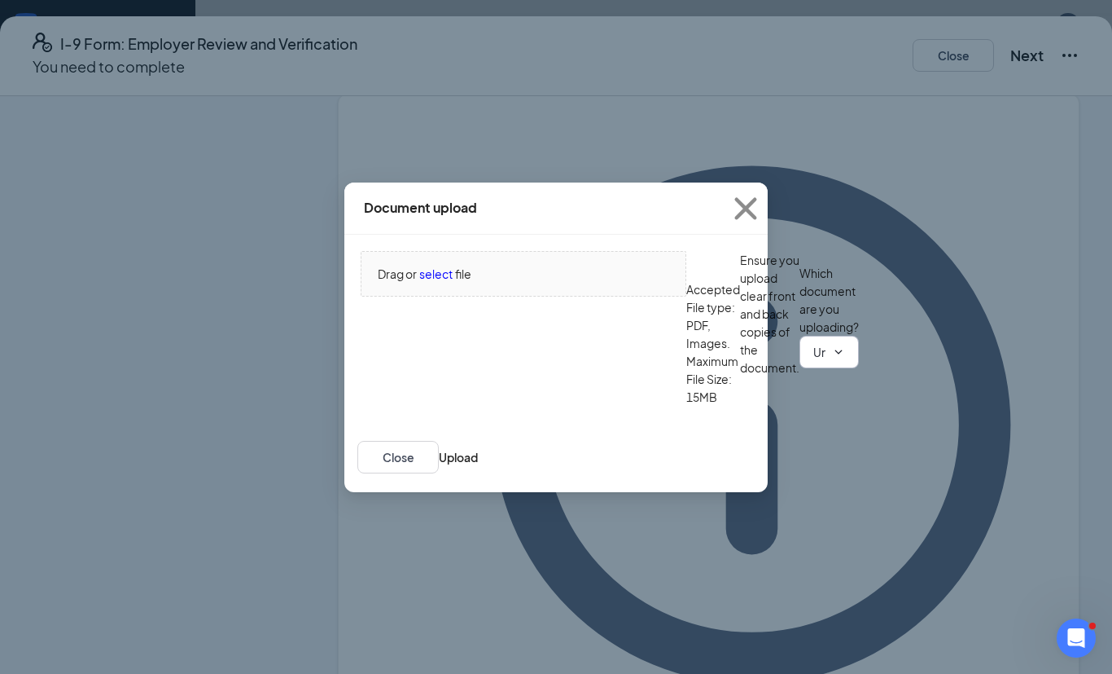
click at [814, 361] on input "Unrestricted Social Security Card" at bounding box center [820, 352] width 12 height 18
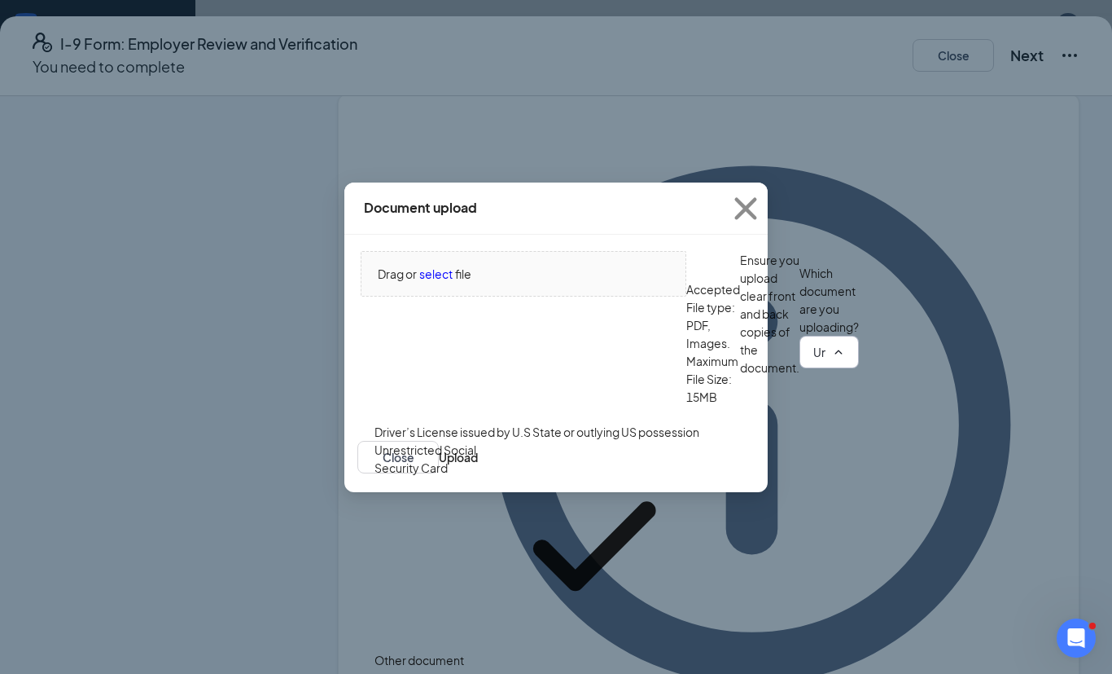
click at [489, 545] on div "Unrestricted Social Security Card" at bounding box center [432, 546] width 115 height 210
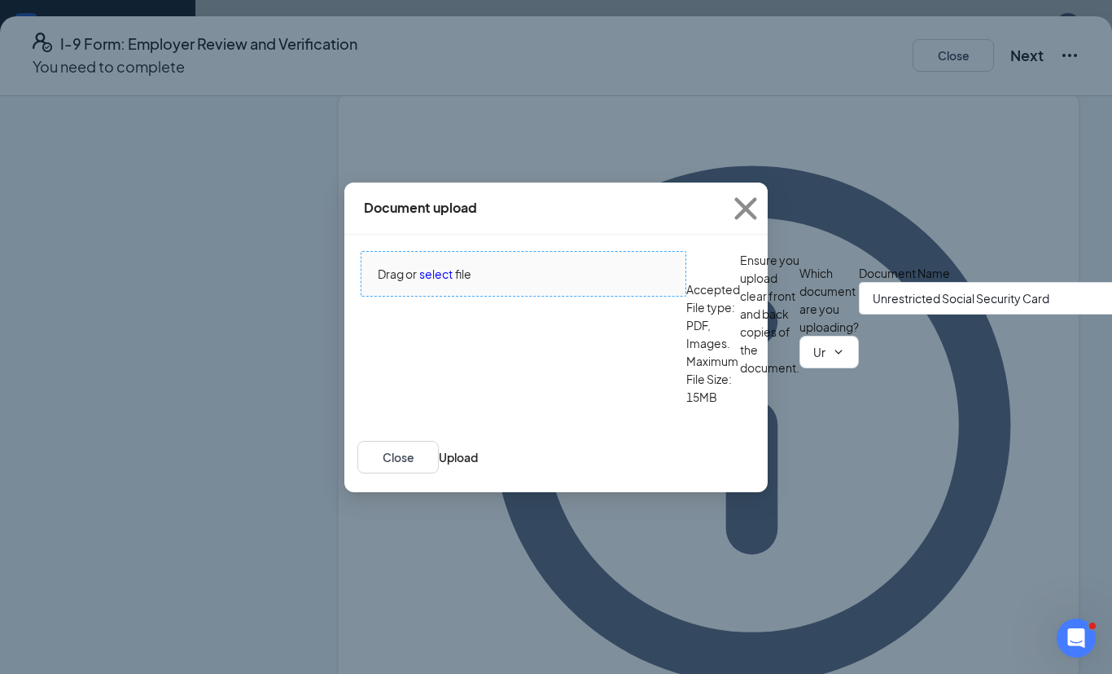
click at [441, 283] on span "select" at bounding box center [435, 274] width 33 height 18
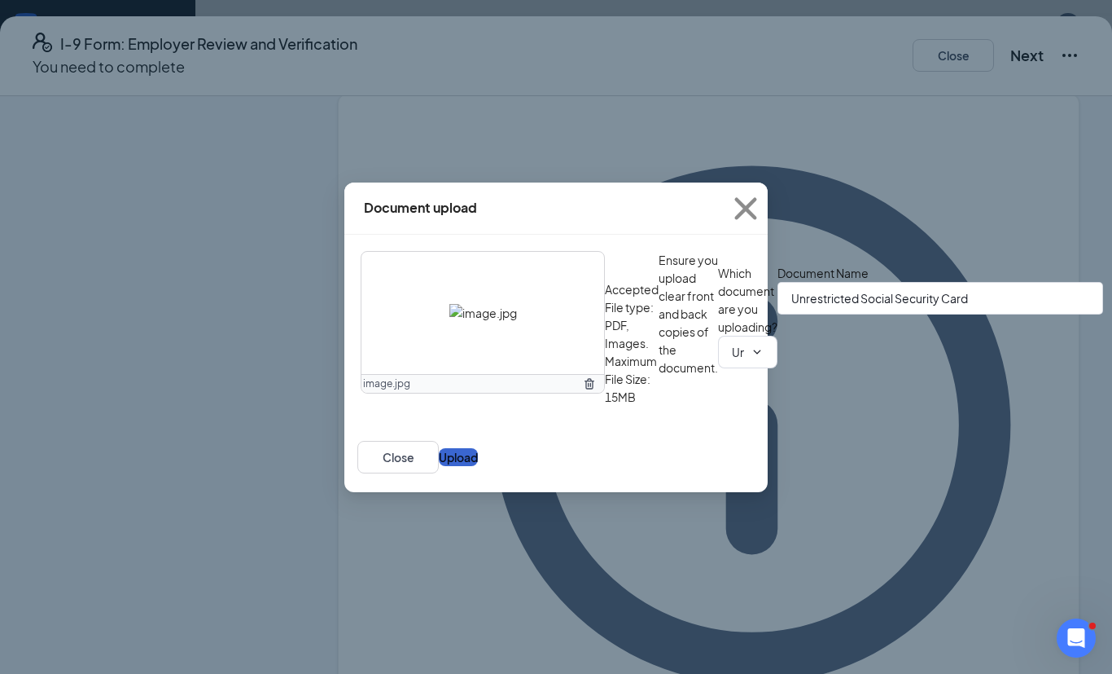
click at [478, 466] on button "Upload" at bounding box center [458, 457] width 39 height 18
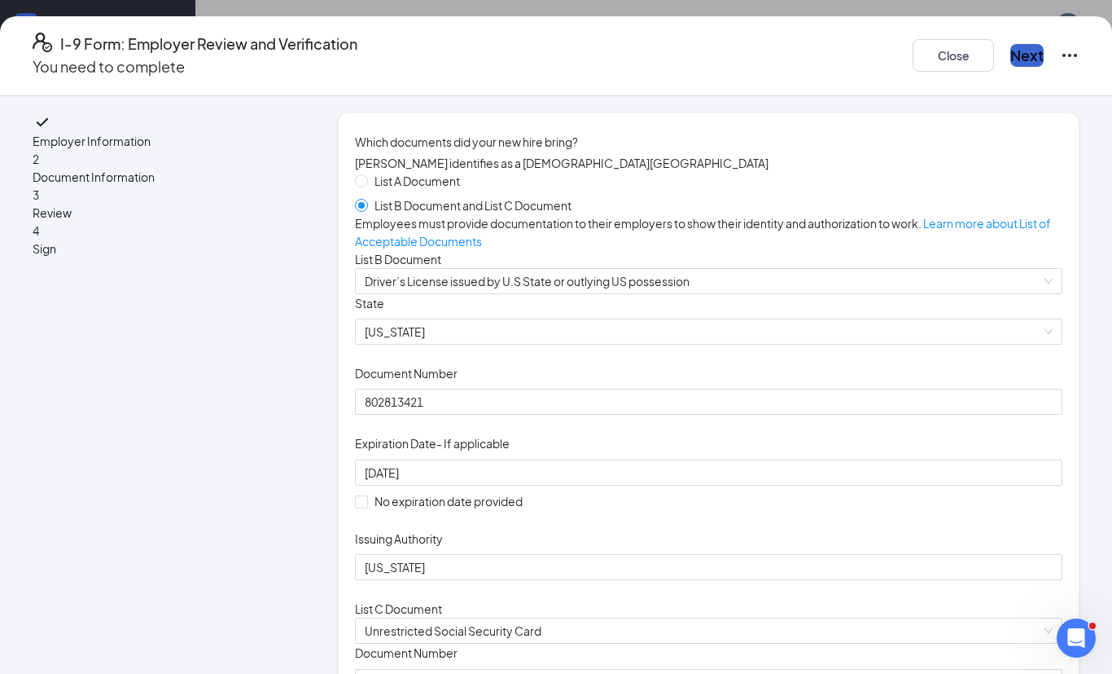
click at [1011, 55] on button "Next" at bounding box center [1027, 55] width 33 height 23
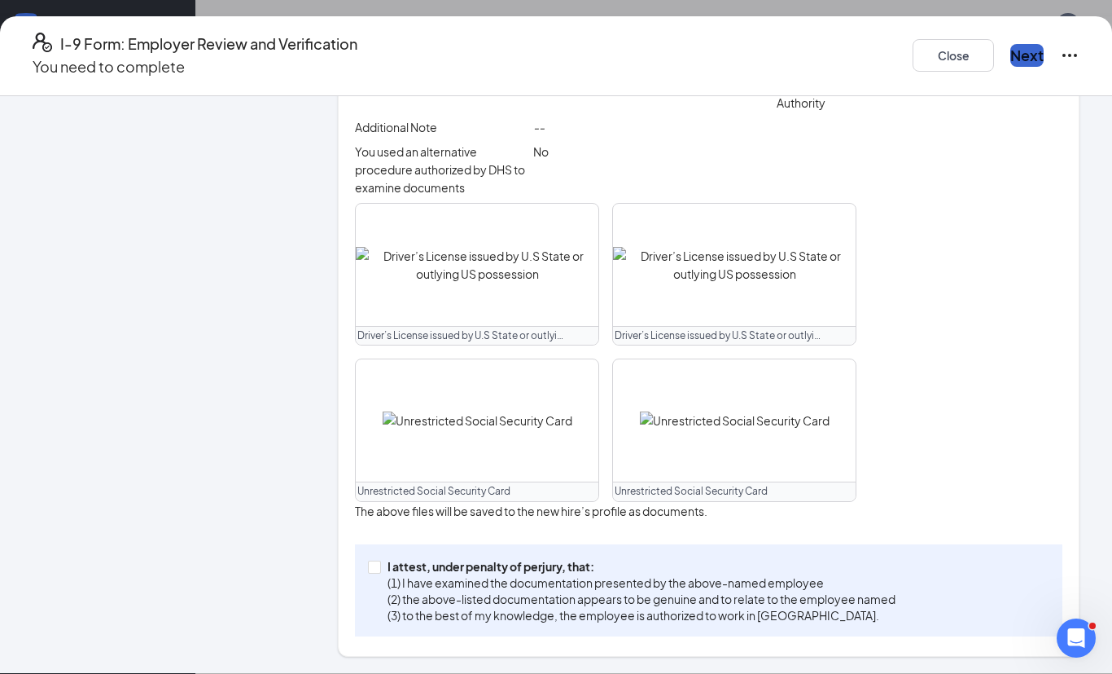
scroll to position [541, 0]
click at [380, 572] on input "I attest, under penalty of perjury, that: (1) I have examined the documentation…" at bounding box center [373, 565] width 11 height 11
checkbox input "true"
click at [1011, 52] on button "Next" at bounding box center [1027, 55] width 33 height 23
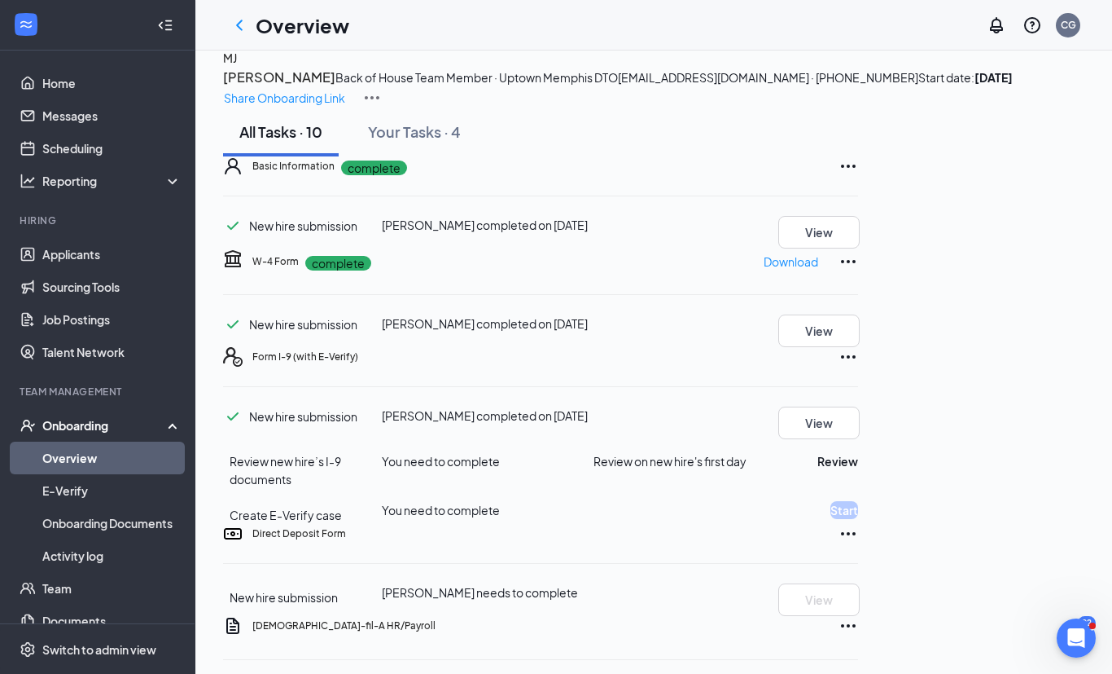
scroll to position [287, 0]
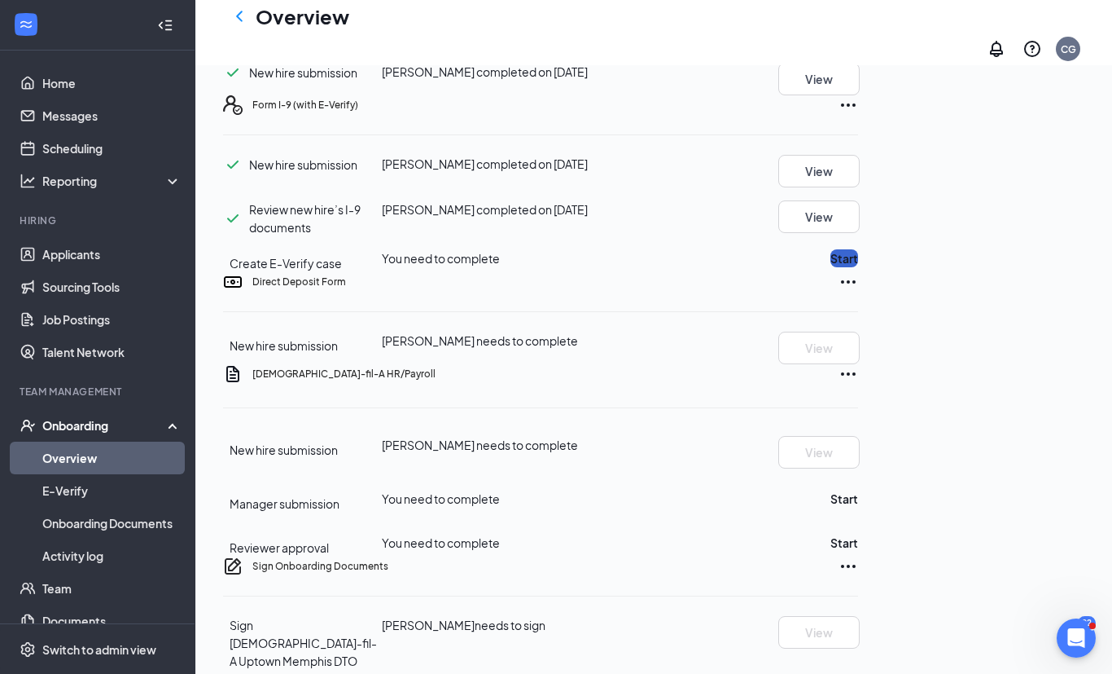
click at [858, 267] on button "Start" at bounding box center [845, 258] width 28 height 18
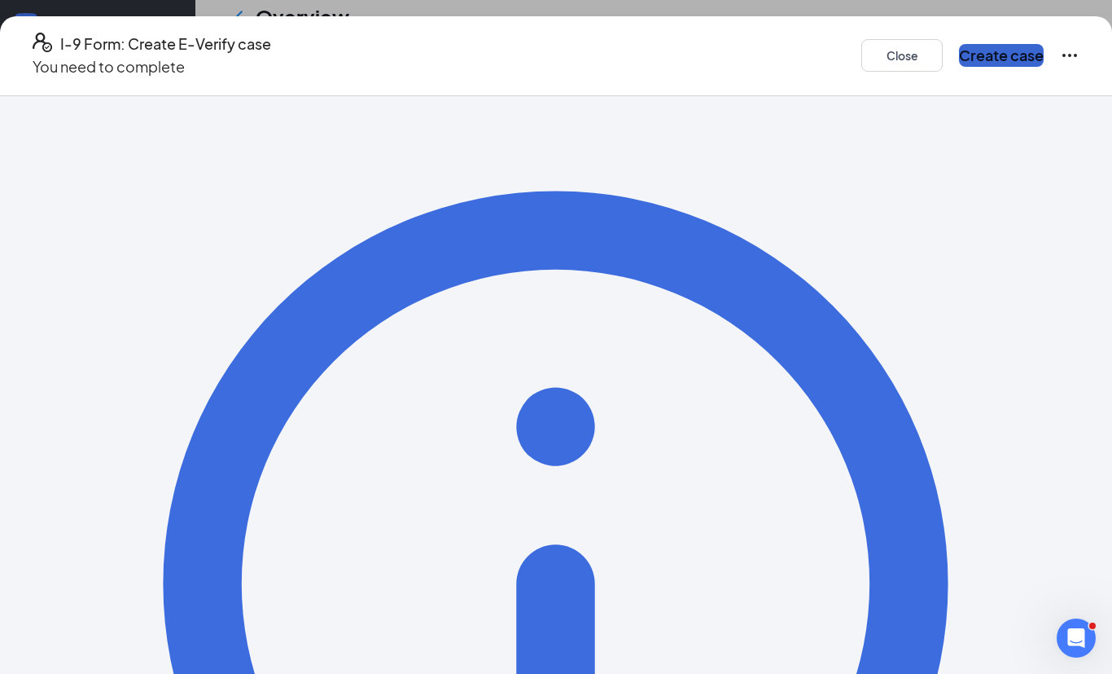
click at [973, 57] on button "Create case" at bounding box center [1001, 55] width 85 height 23
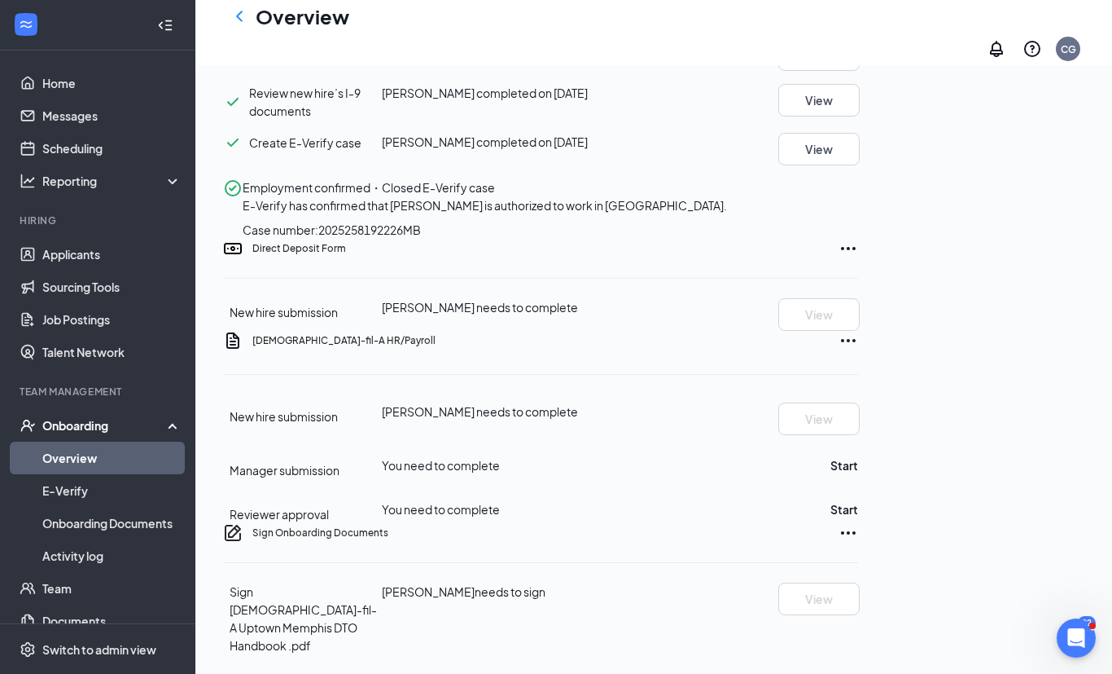
scroll to position [560, 0]
click at [858, 474] on button "Start" at bounding box center [845, 465] width 28 height 18
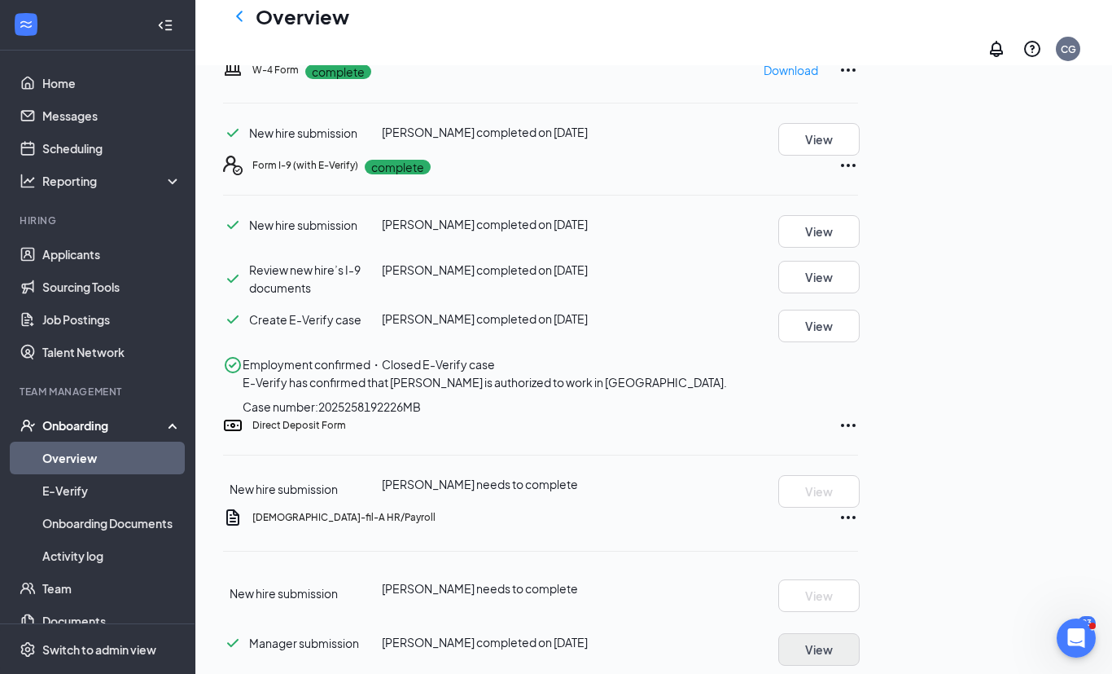
scroll to position [0, 0]
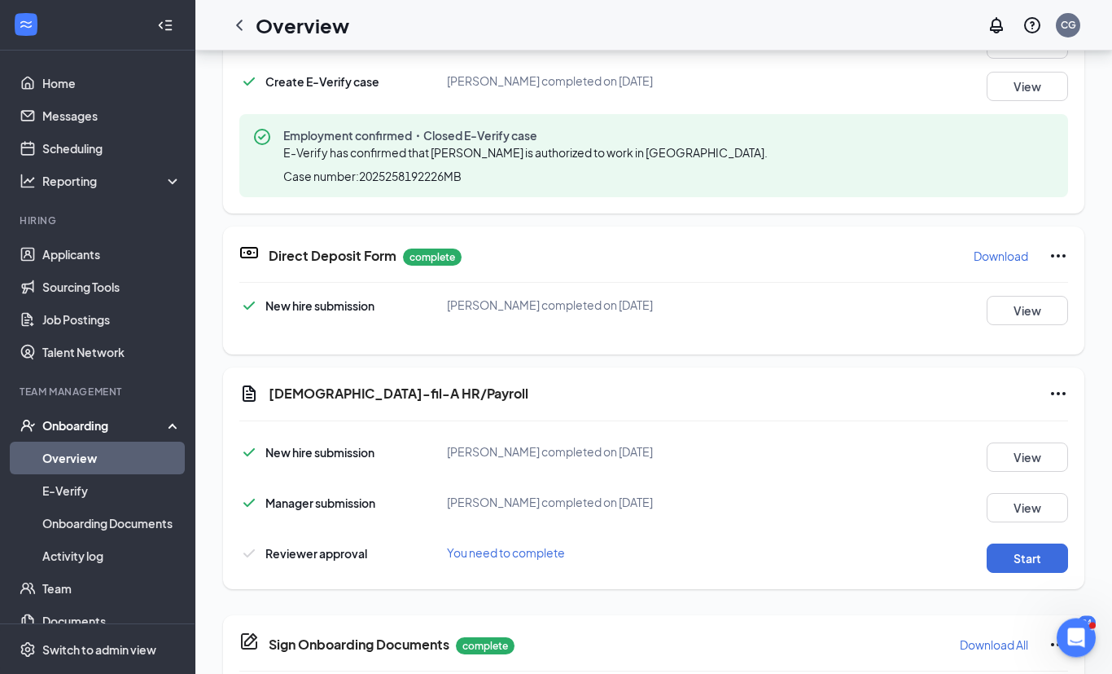
scroll to position [68, 0]
click at [1040, 554] on button "Start" at bounding box center [1027, 556] width 81 height 29
